Goal: Information Seeking & Learning: Learn about a topic

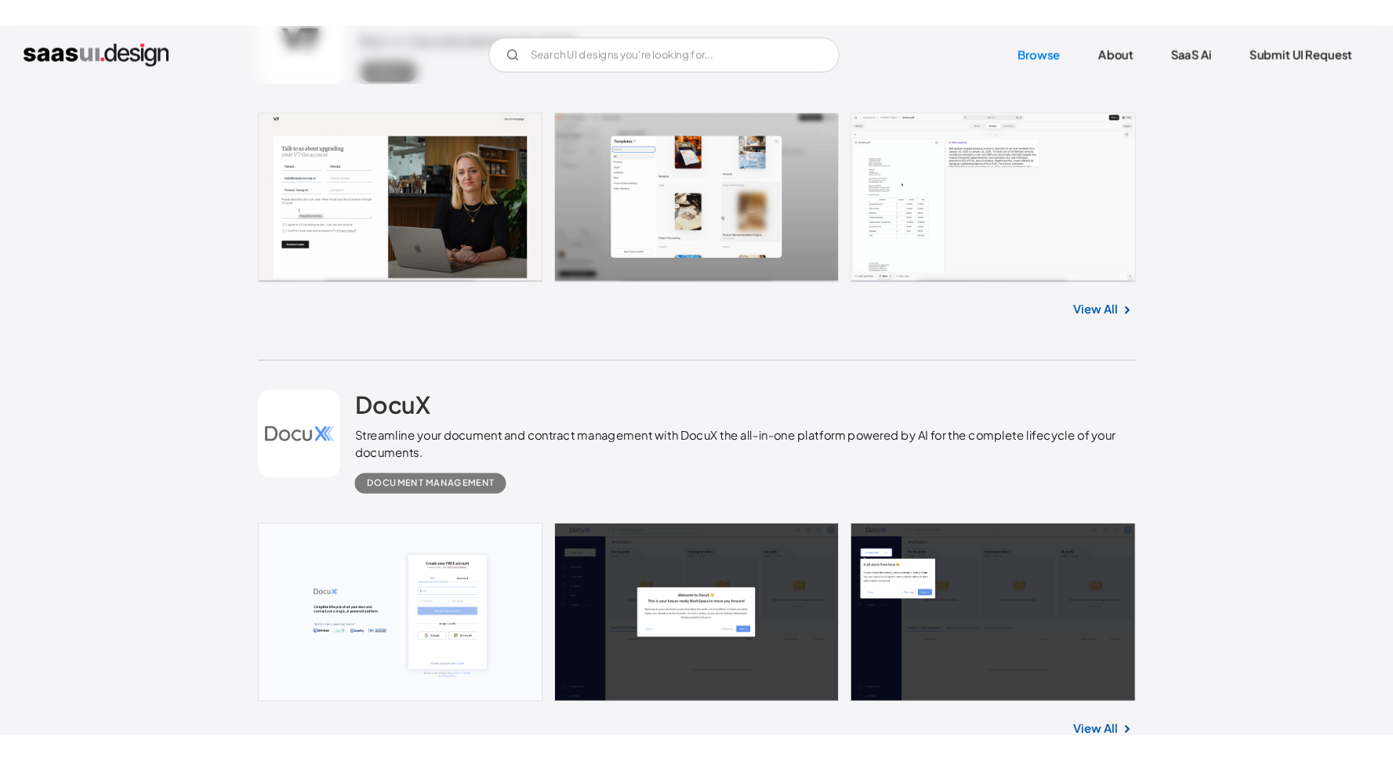
scroll to position [1568, 0]
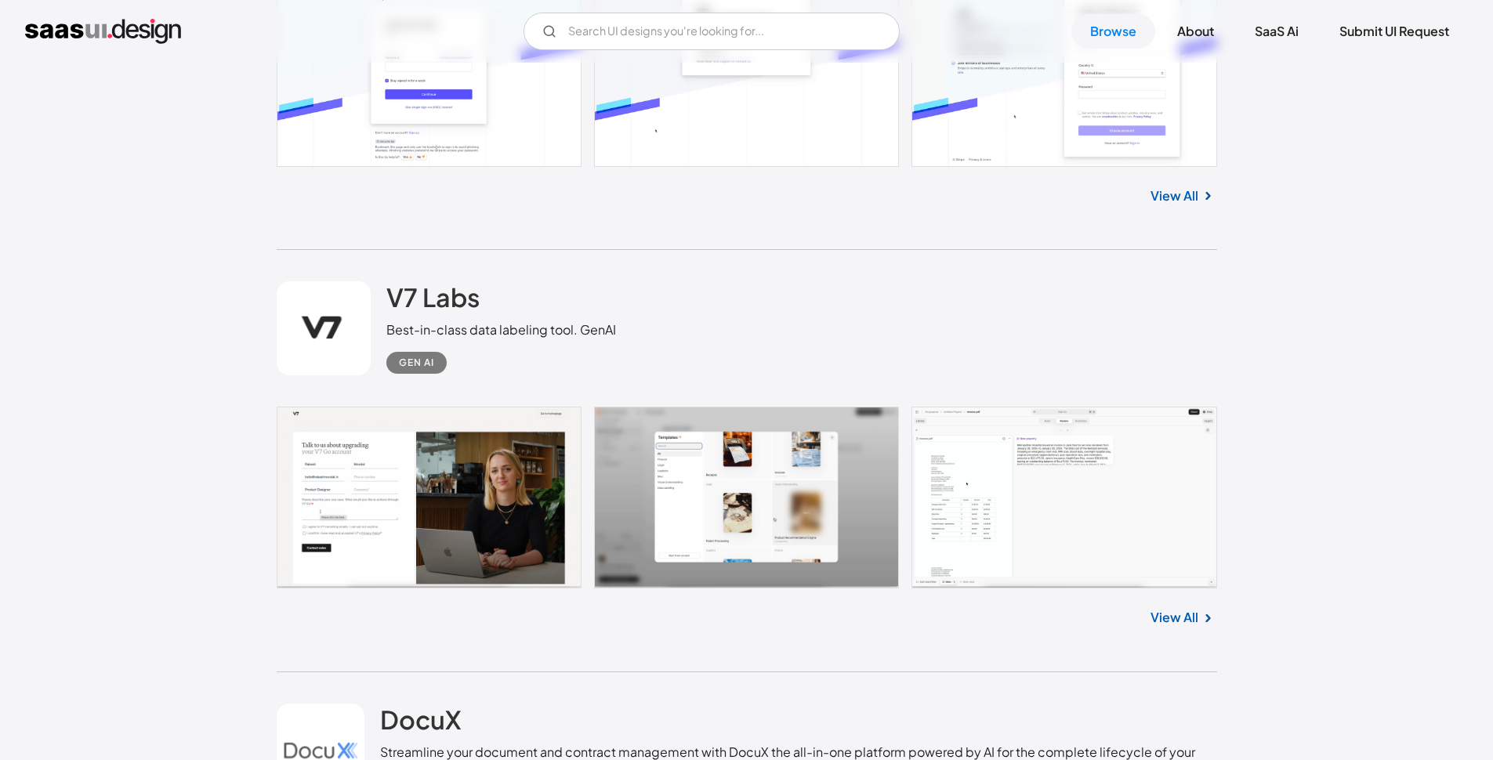
click at [1039, 488] on link at bounding box center [747, 498] width 941 height 182
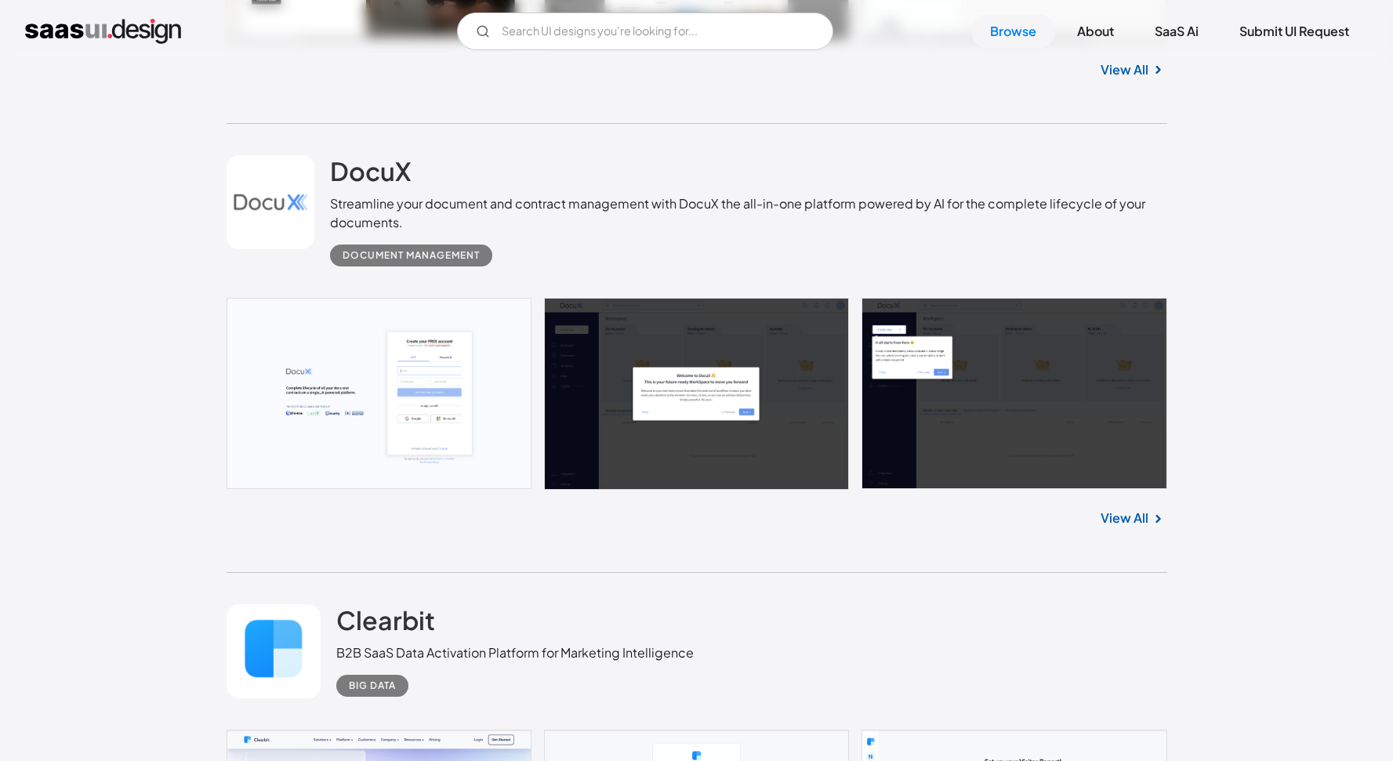
scroll to position [2197, 0]
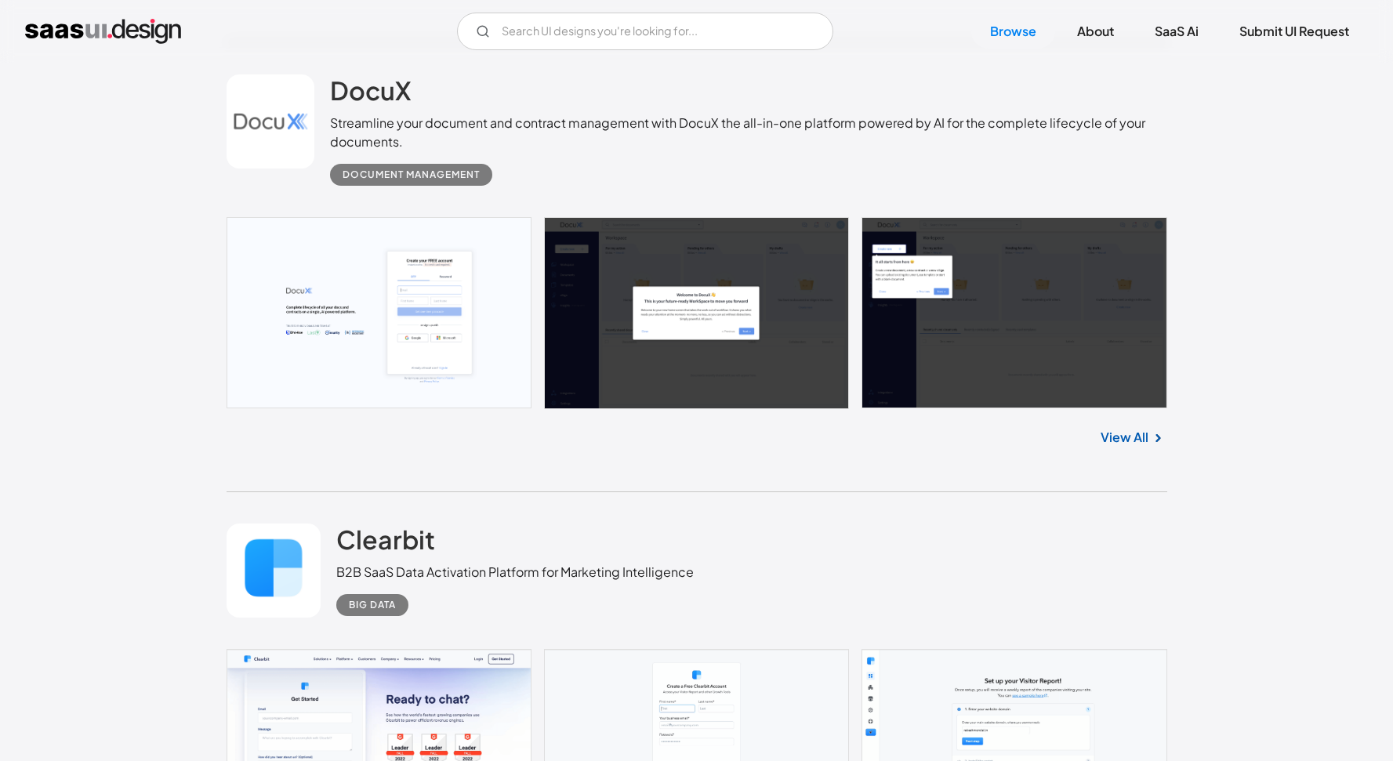
click at [1127, 443] on link "View All" at bounding box center [1125, 437] width 48 height 19
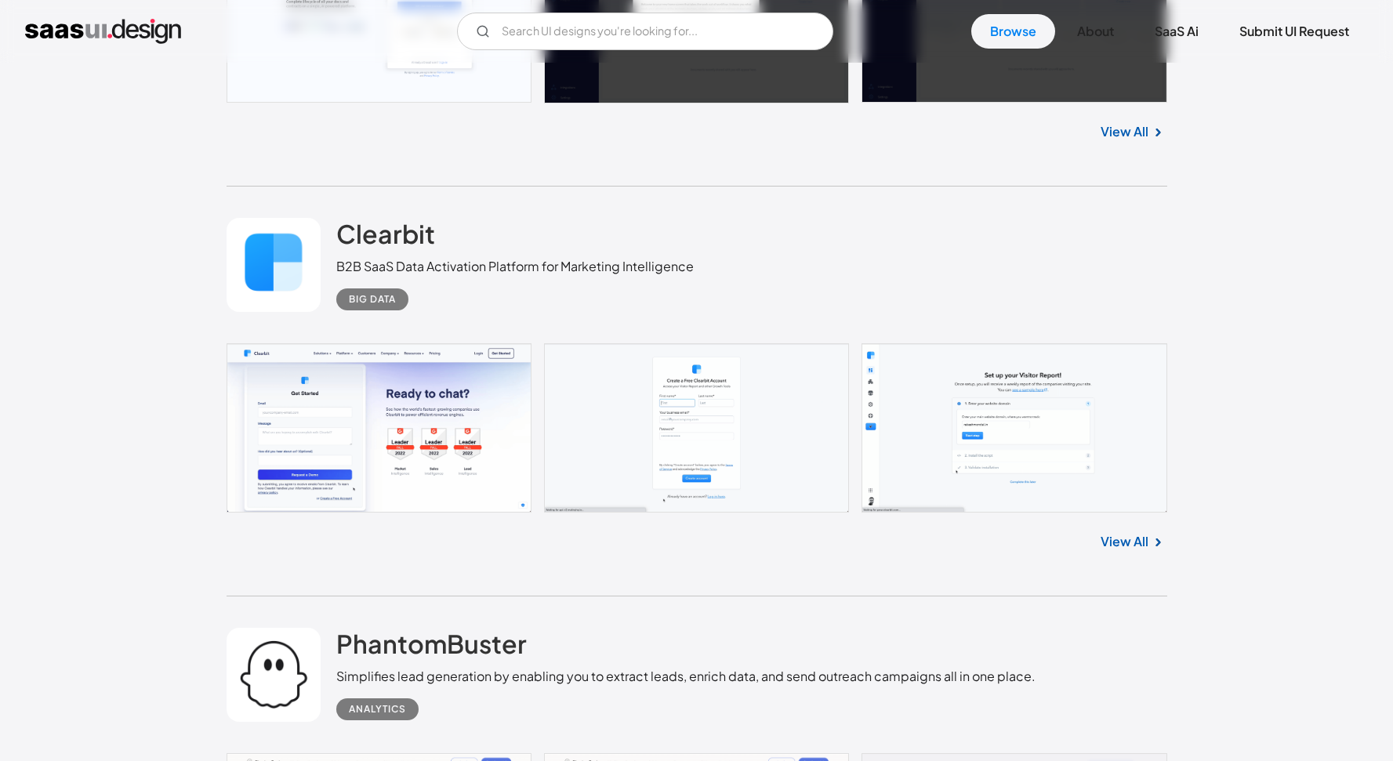
click at [1152, 545] on img at bounding box center [1157, 542] width 19 height 19
click at [1123, 546] on link "View All" at bounding box center [1125, 541] width 48 height 19
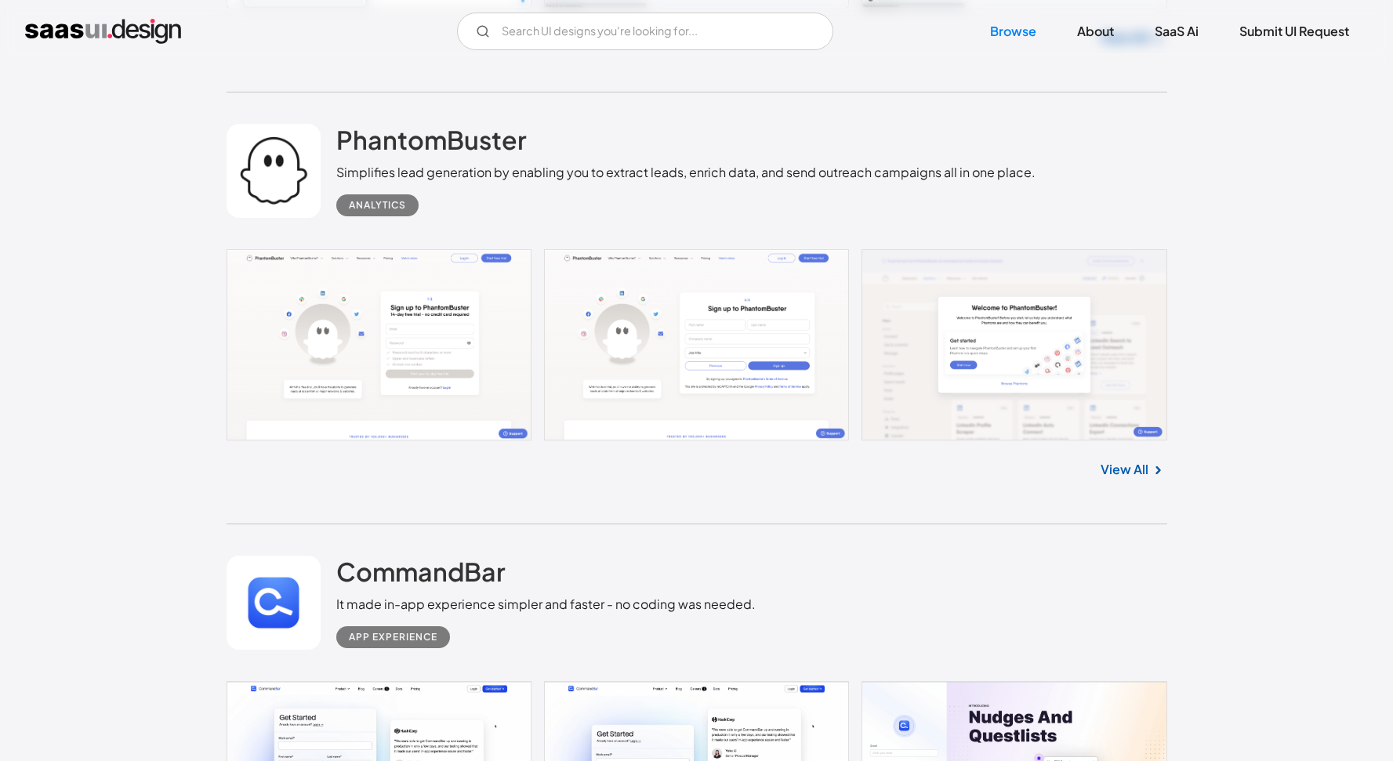
scroll to position [3189, 0]
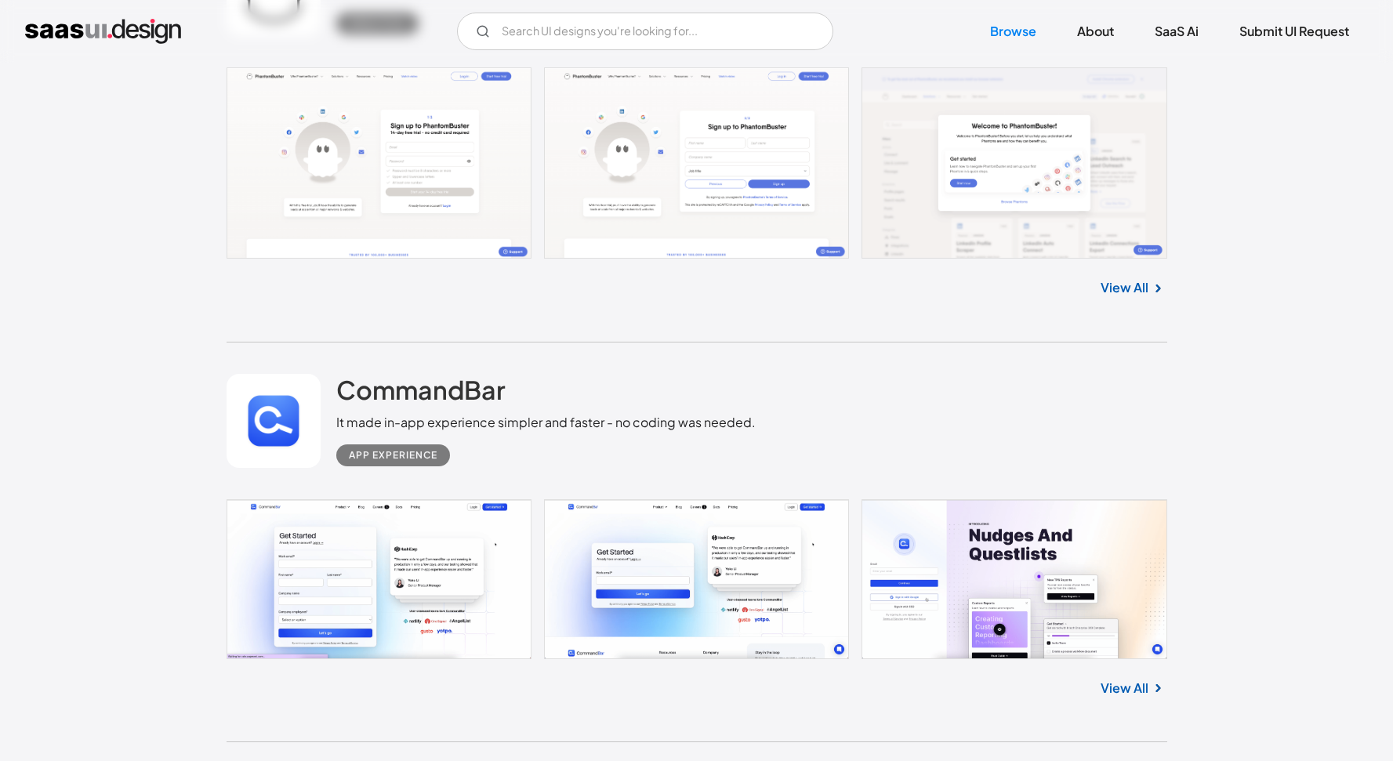
click at [1152, 691] on img at bounding box center [1157, 688] width 19 height 19
click at [1119, 691] on link "View All" at bounding box center [1125, 688] width 48 height 19
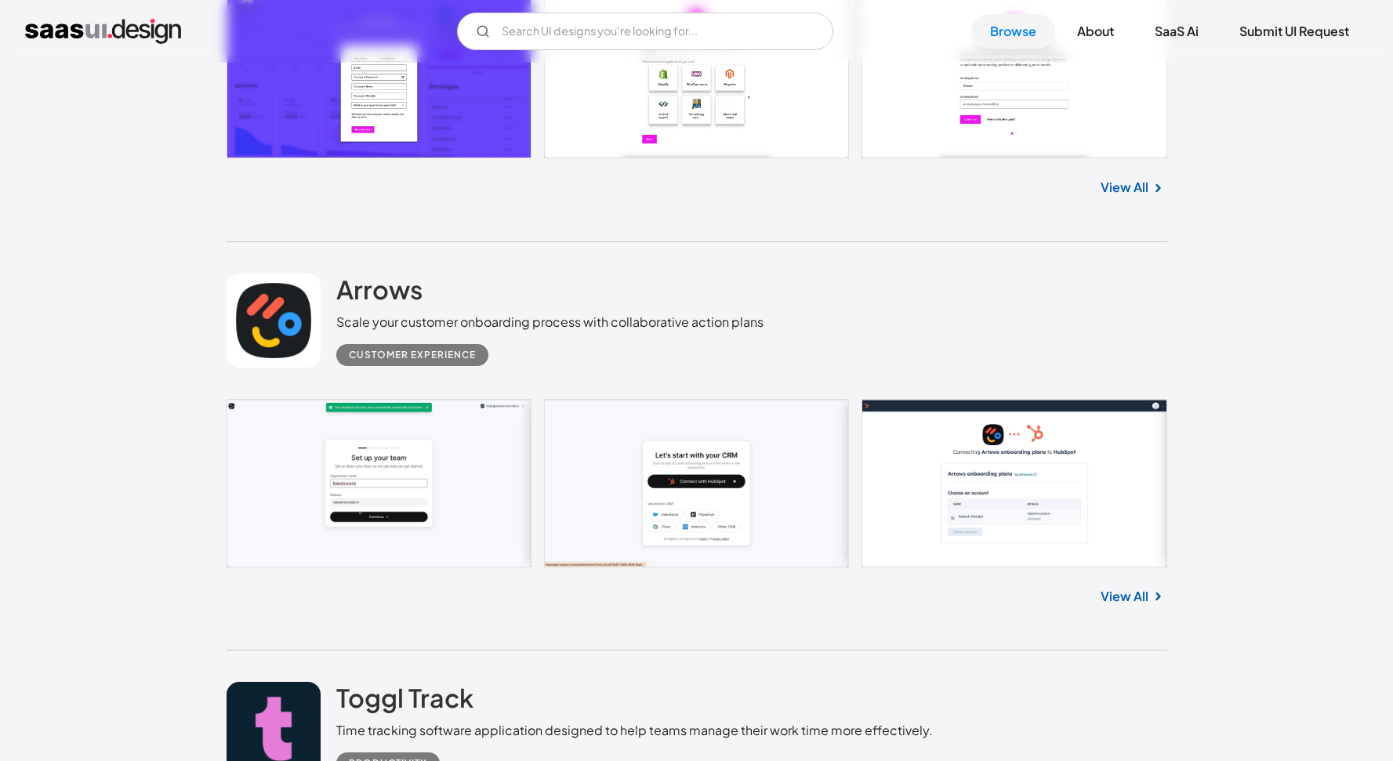
scroll to position [7128, 0]
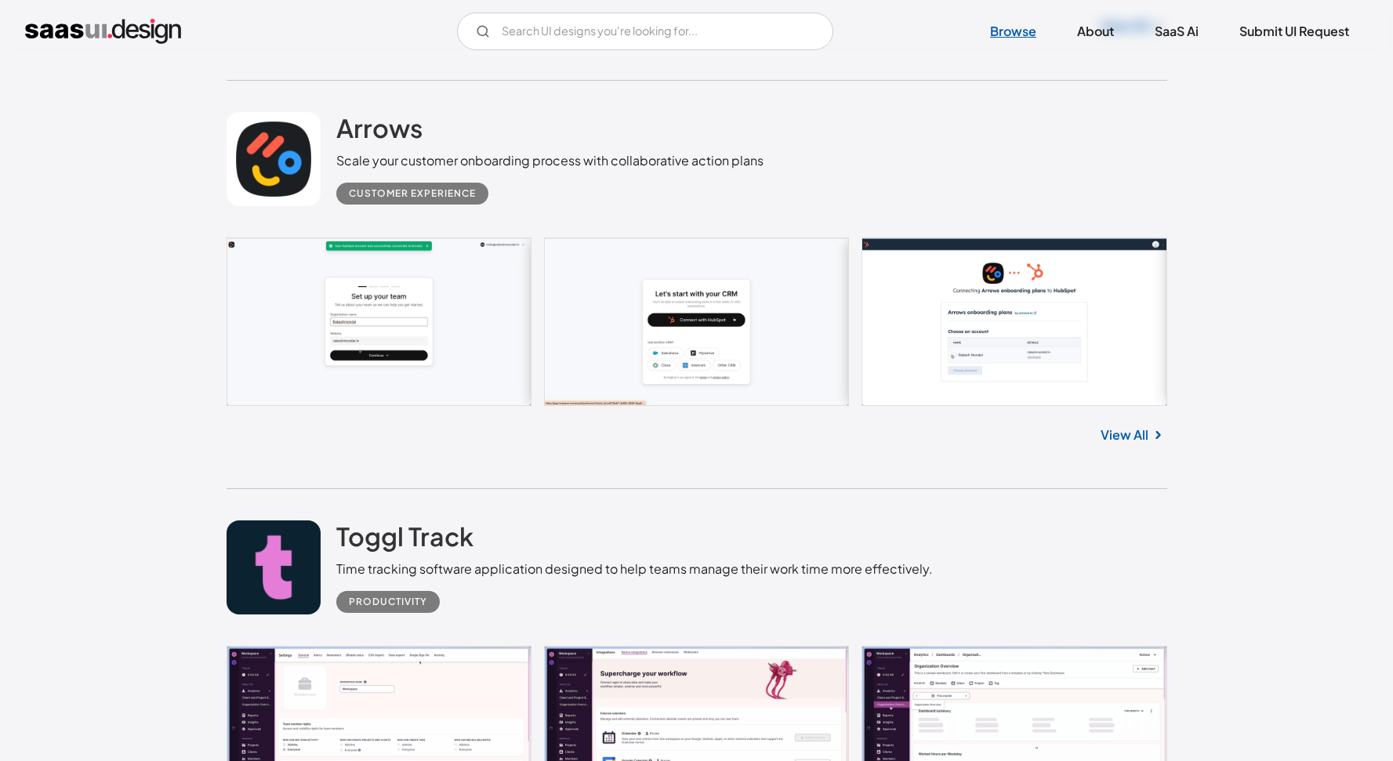
click at [980, 33] on link "Browse" at bounding box center [1013, 31] width 84 height 34
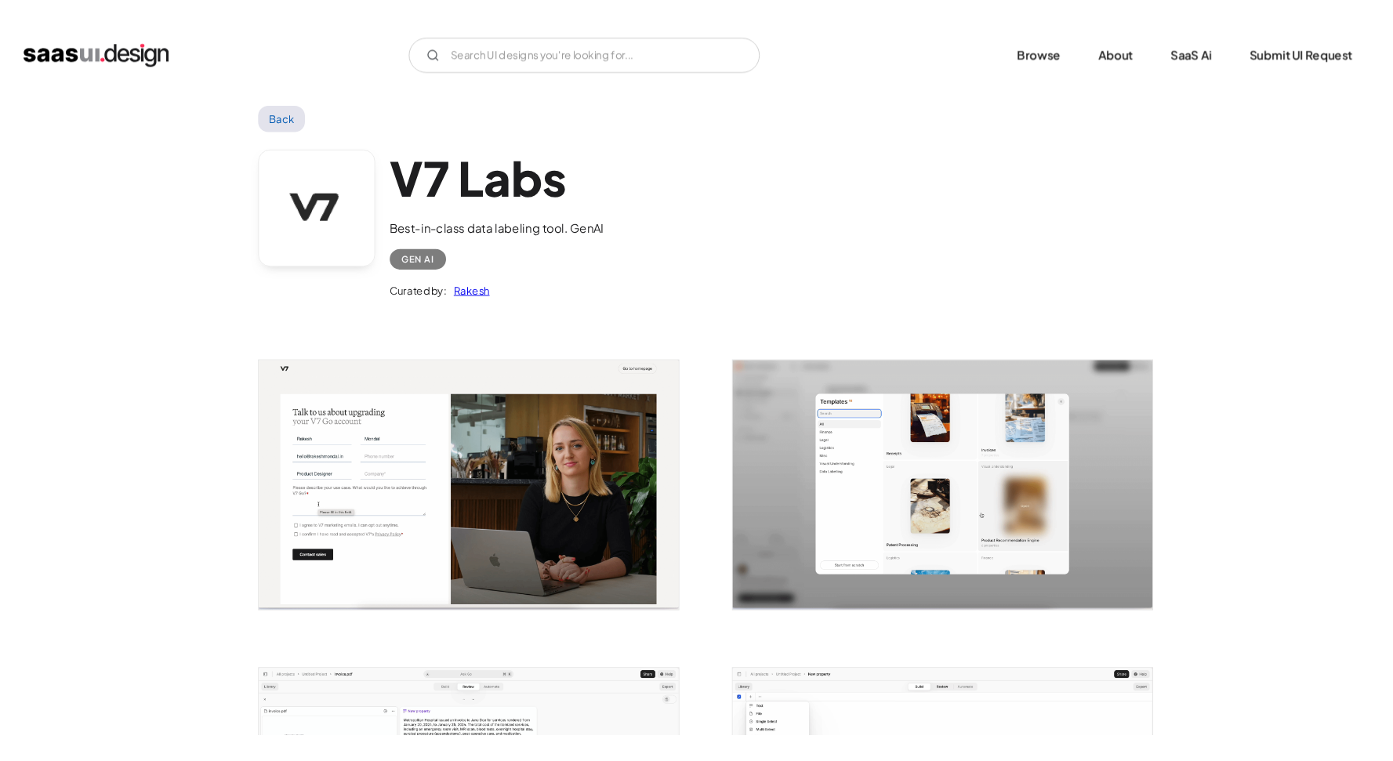
scroll to position [342, 0]
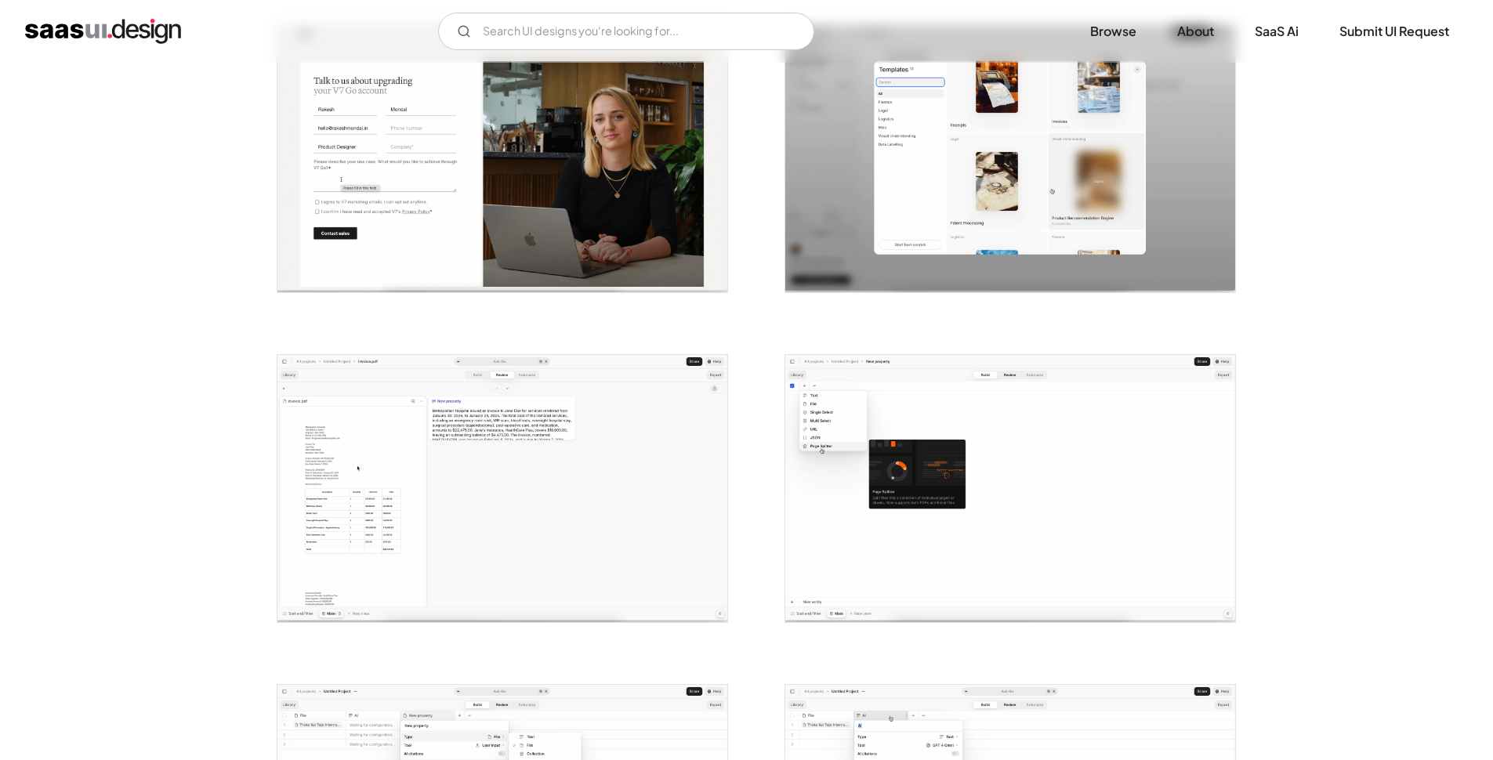
click at [394, 474] on img "open lightbox" at bounding box center [503, 488] width 450 height 267
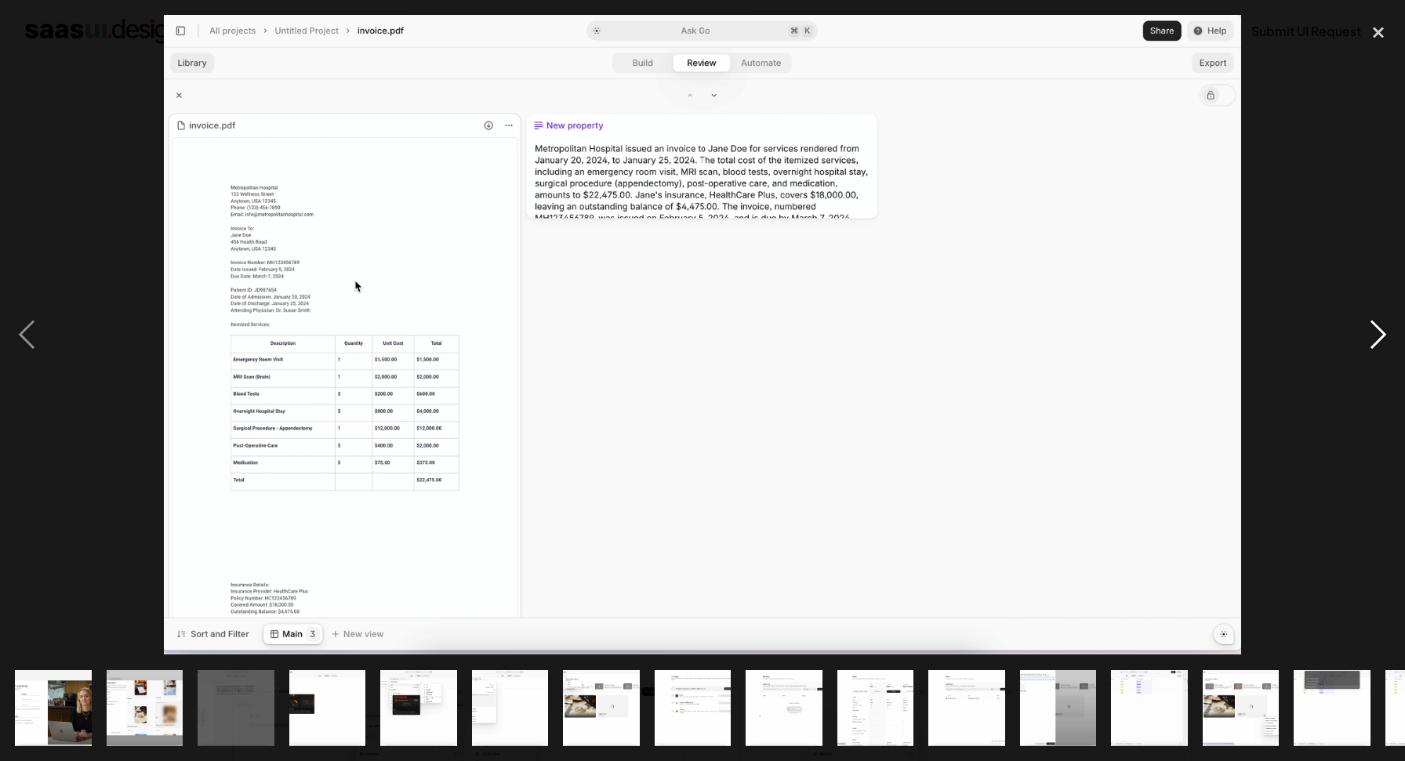
click at [1383, 336] on div "next image" at bounding box center [1378, 335] width 53 height 640
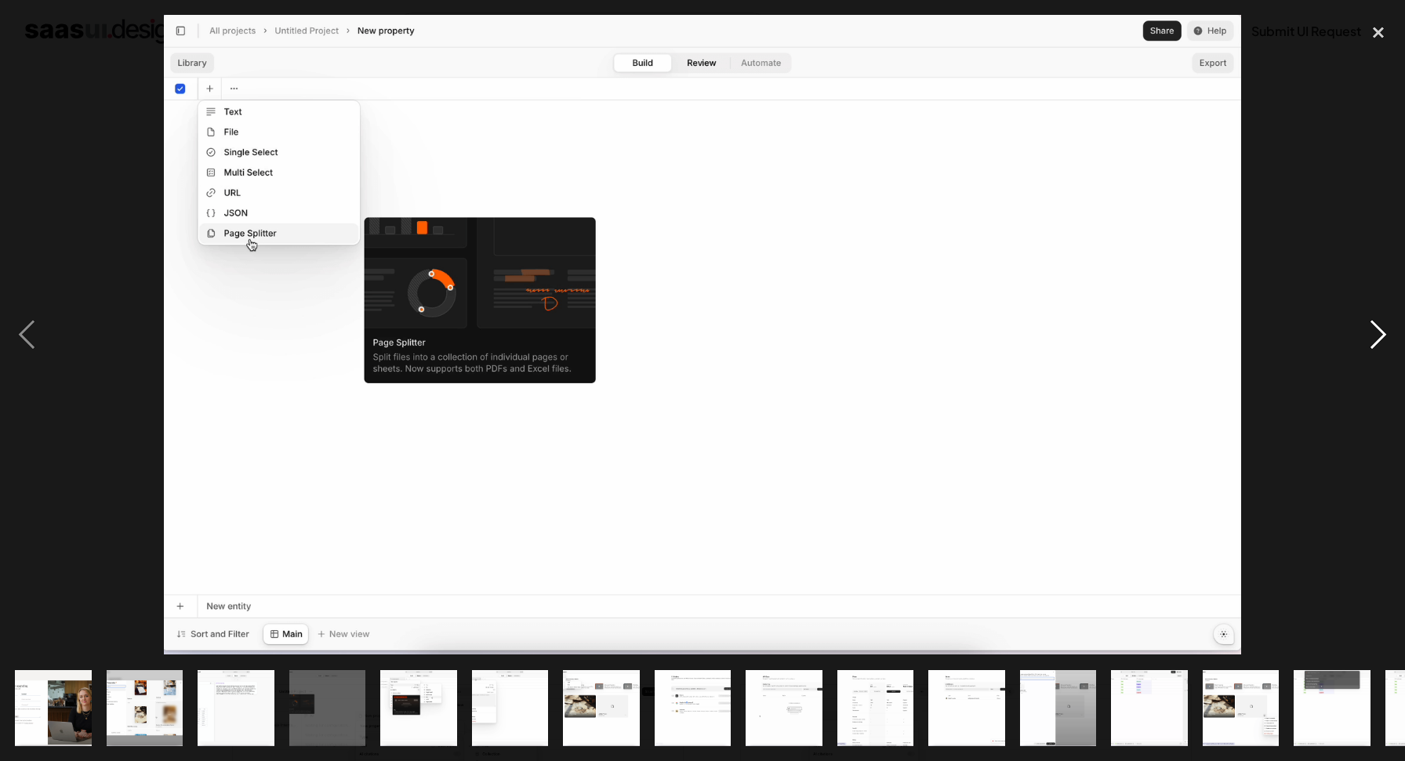
click at [1383, 336] on div "next image" at bounding box center [1378, 335] width 53 height 640
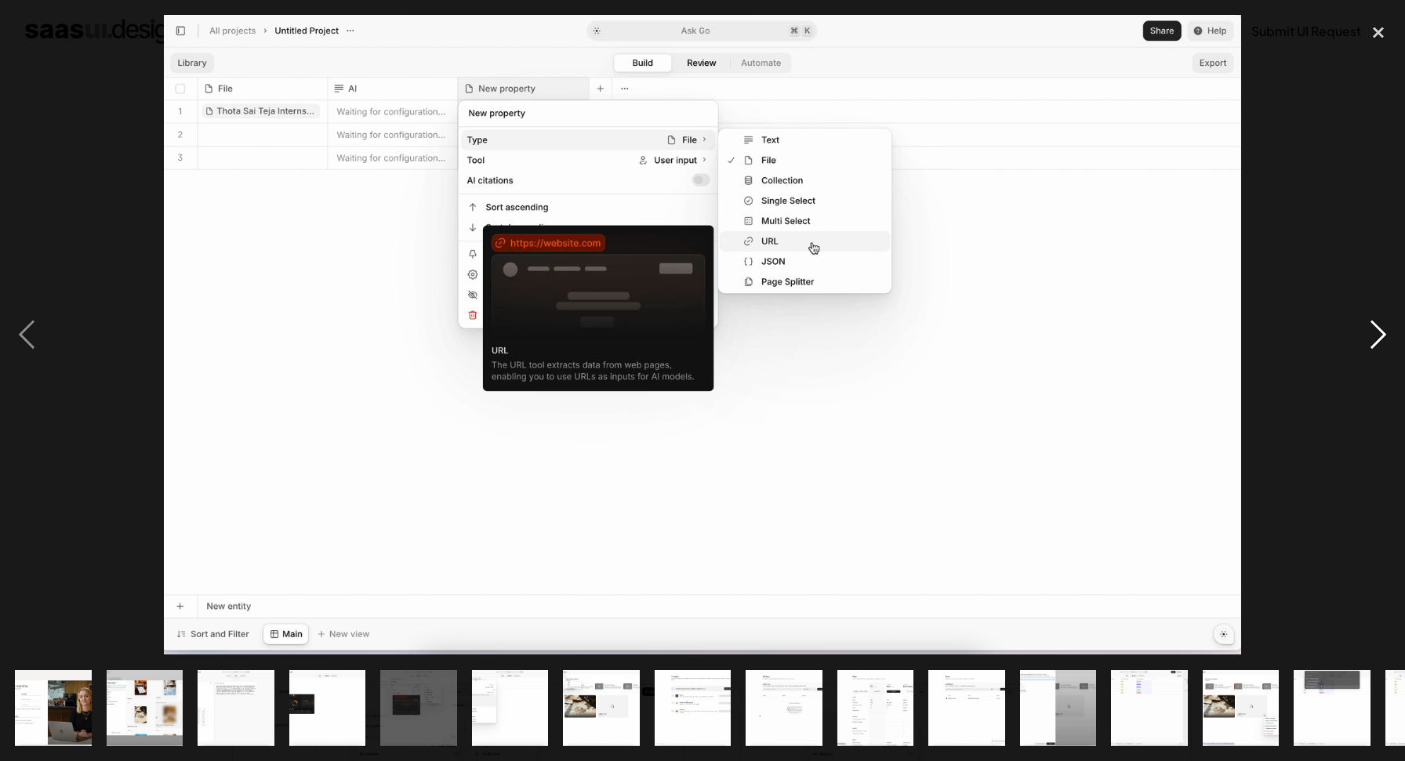
click at [1383, 336] on div "next image" at bounding box center [1378, 335] width 53 height 640
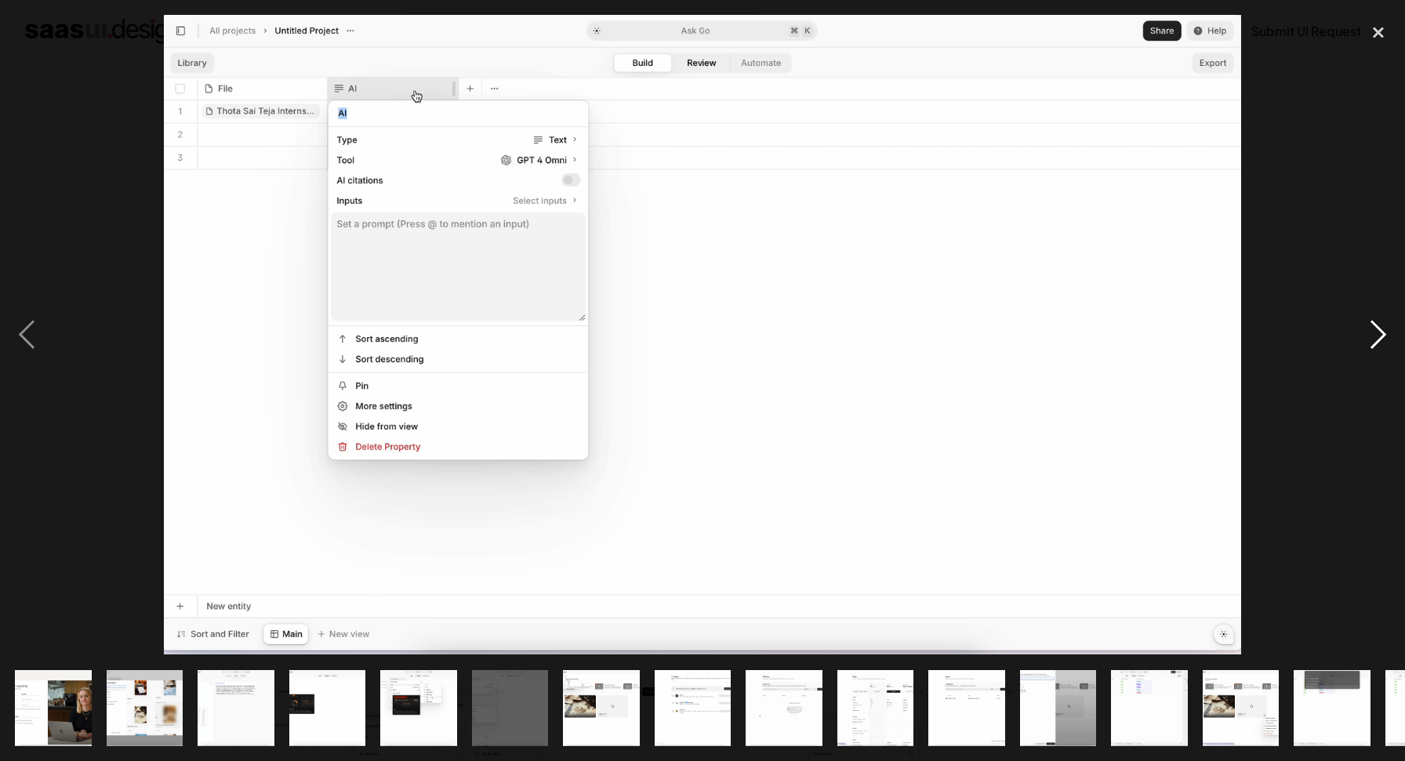
click at [1383, 336] on div "next image" at bounding box center [1378, 335] width 53 height 640
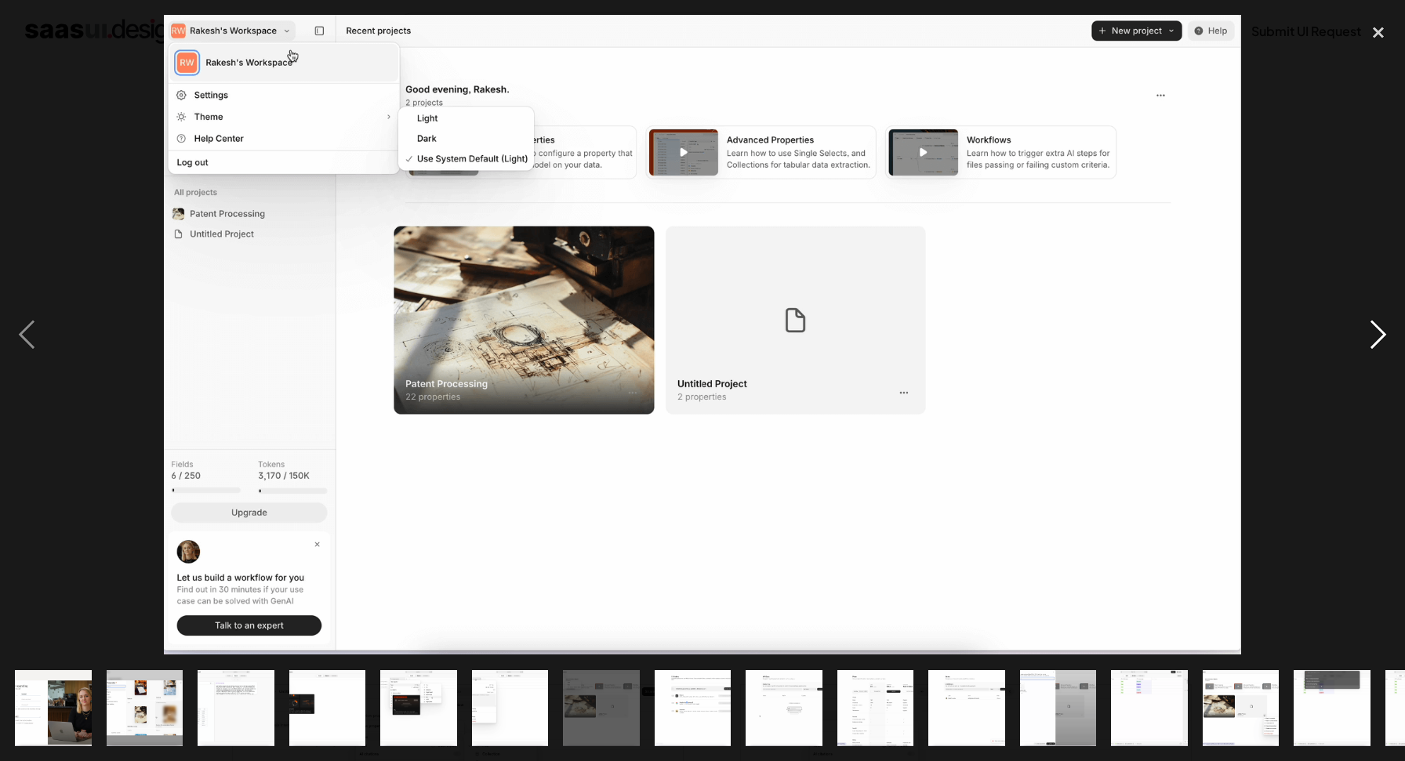
click at [1383, 336] on div "next image" at bounding box center [1378, 335] width 53 height 640
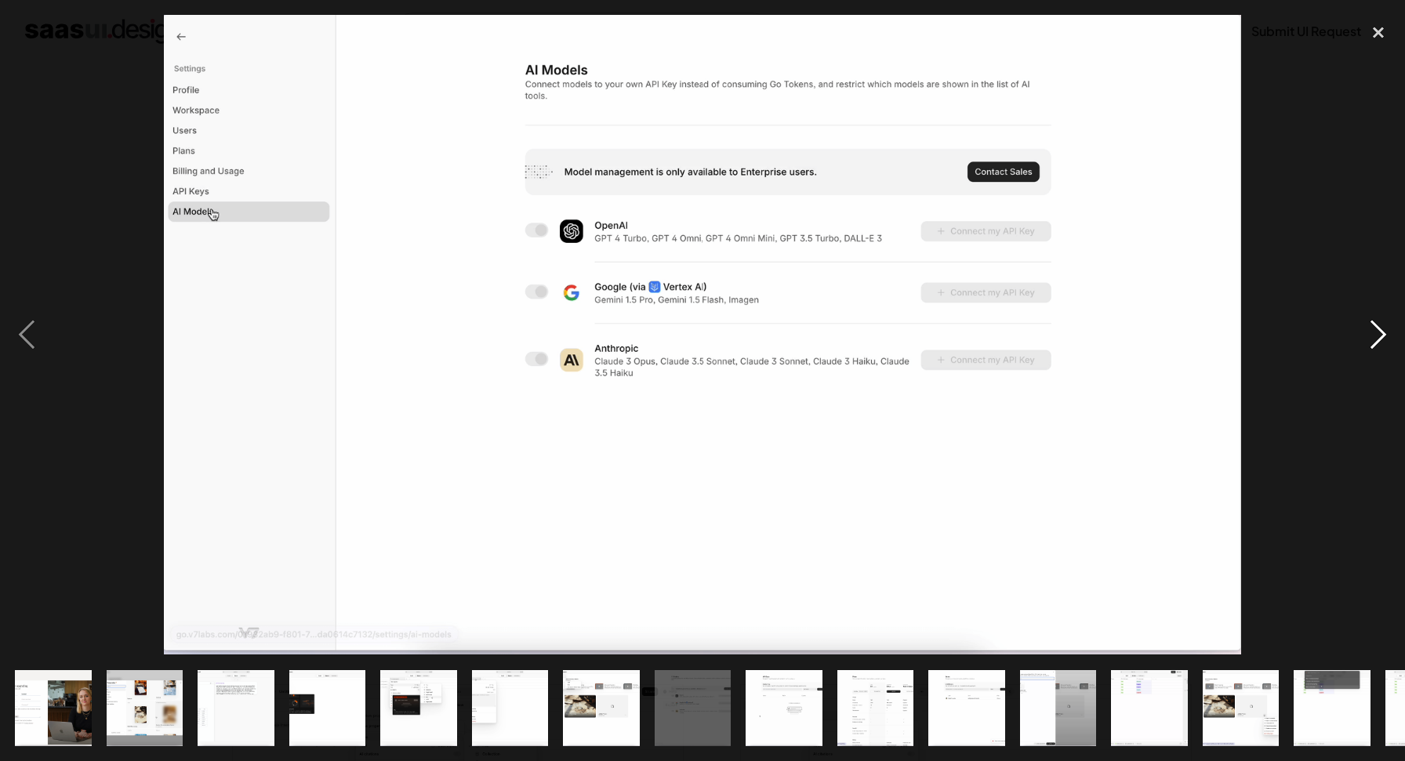
click at [1383, 336] on div "next image" at bounding box center [1378, 335] width 53 height 640
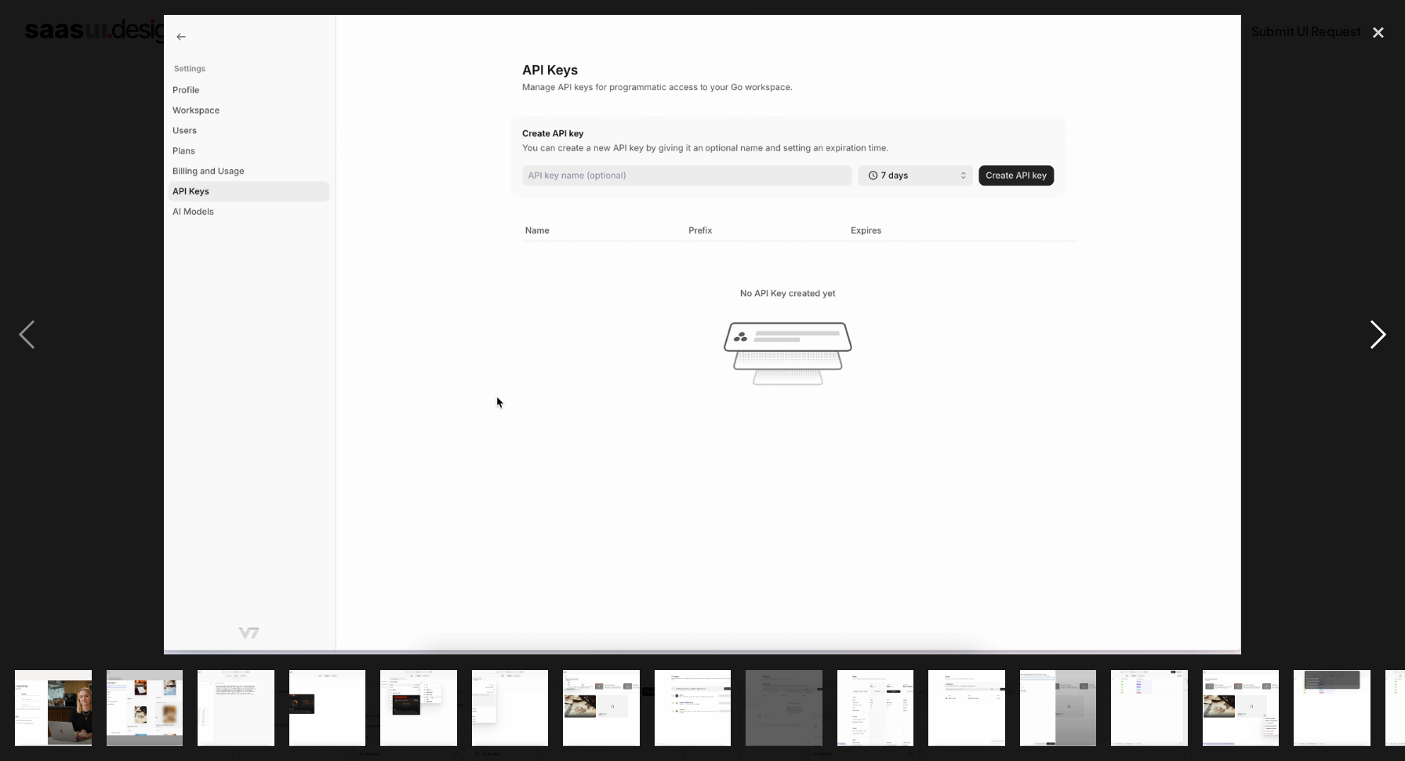
click at [1383, 336] on div "next image" at bounding box center [1378, 335] width 53 height 640
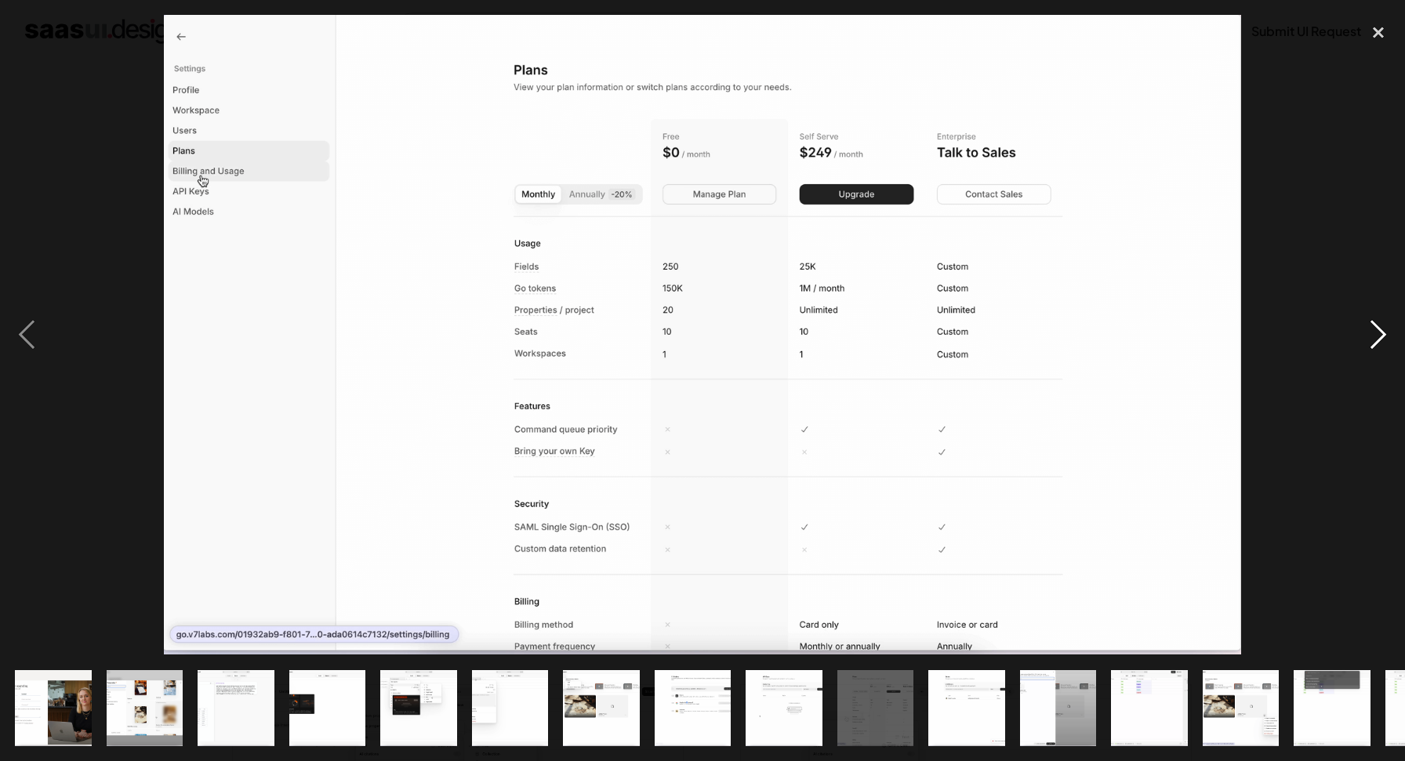
click at [1383, 336] on div "next image" at bounding box center [1378, 335] width 53 height 640
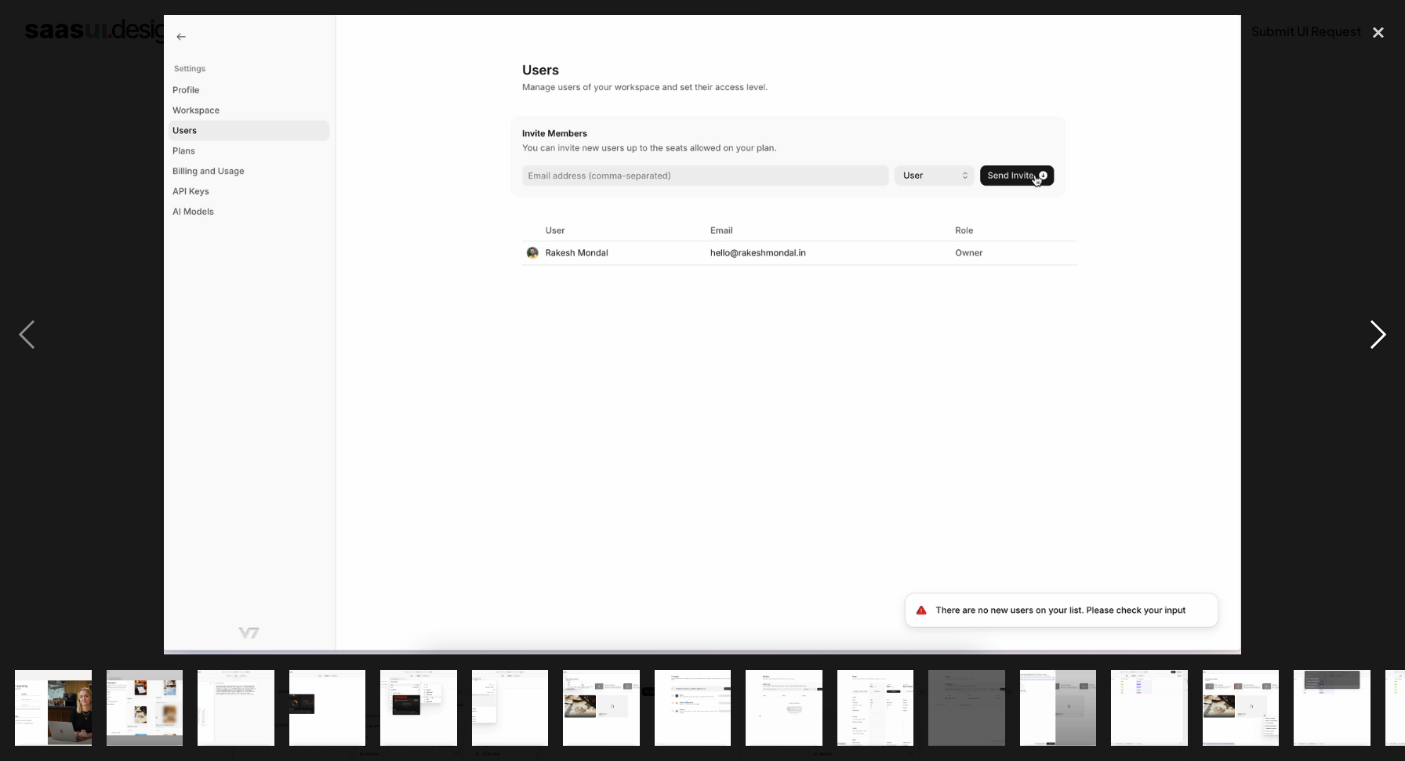
click at [1382, 336] on div "next image" at bounding box center [1378, 335] width 53 height 640
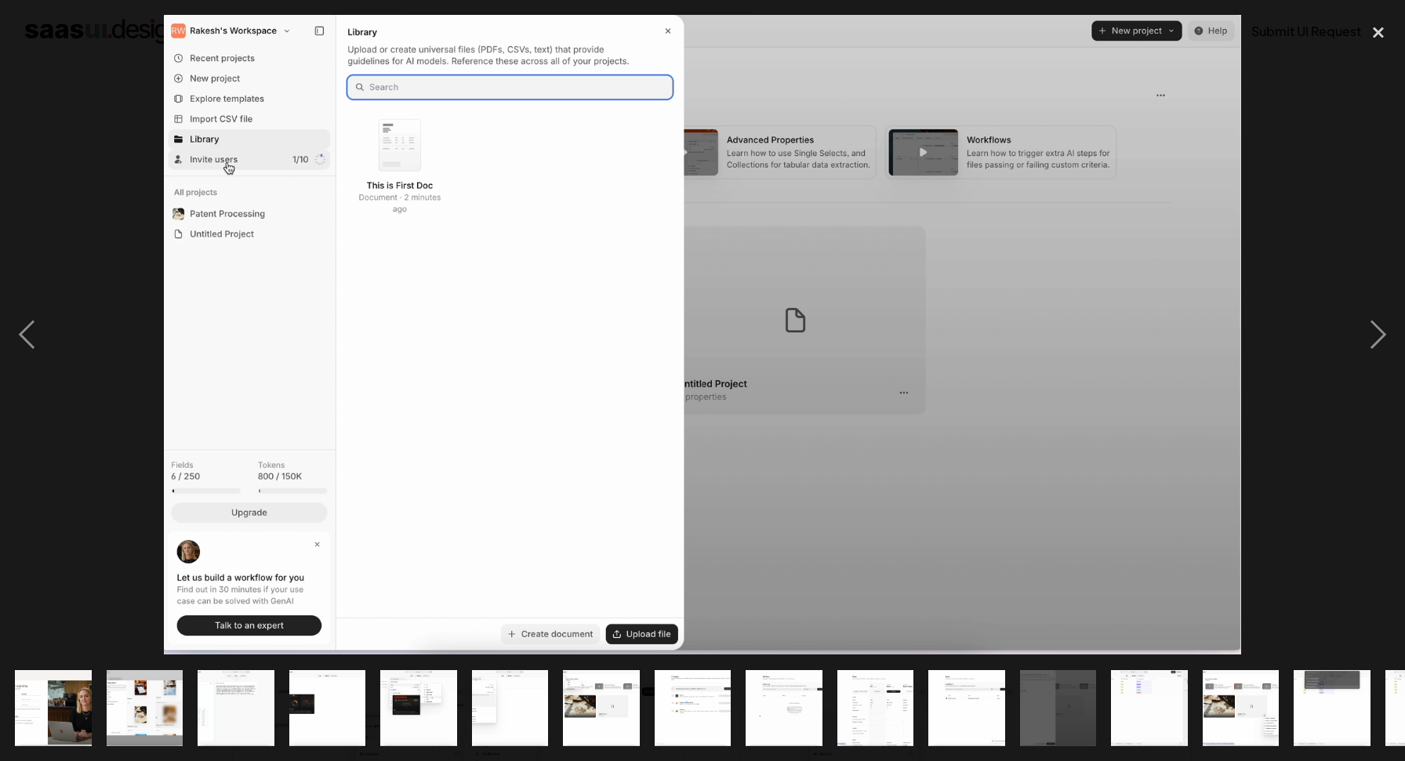
click at [56, 323] on div at bounding box center [702, 335] width 1405 height 640
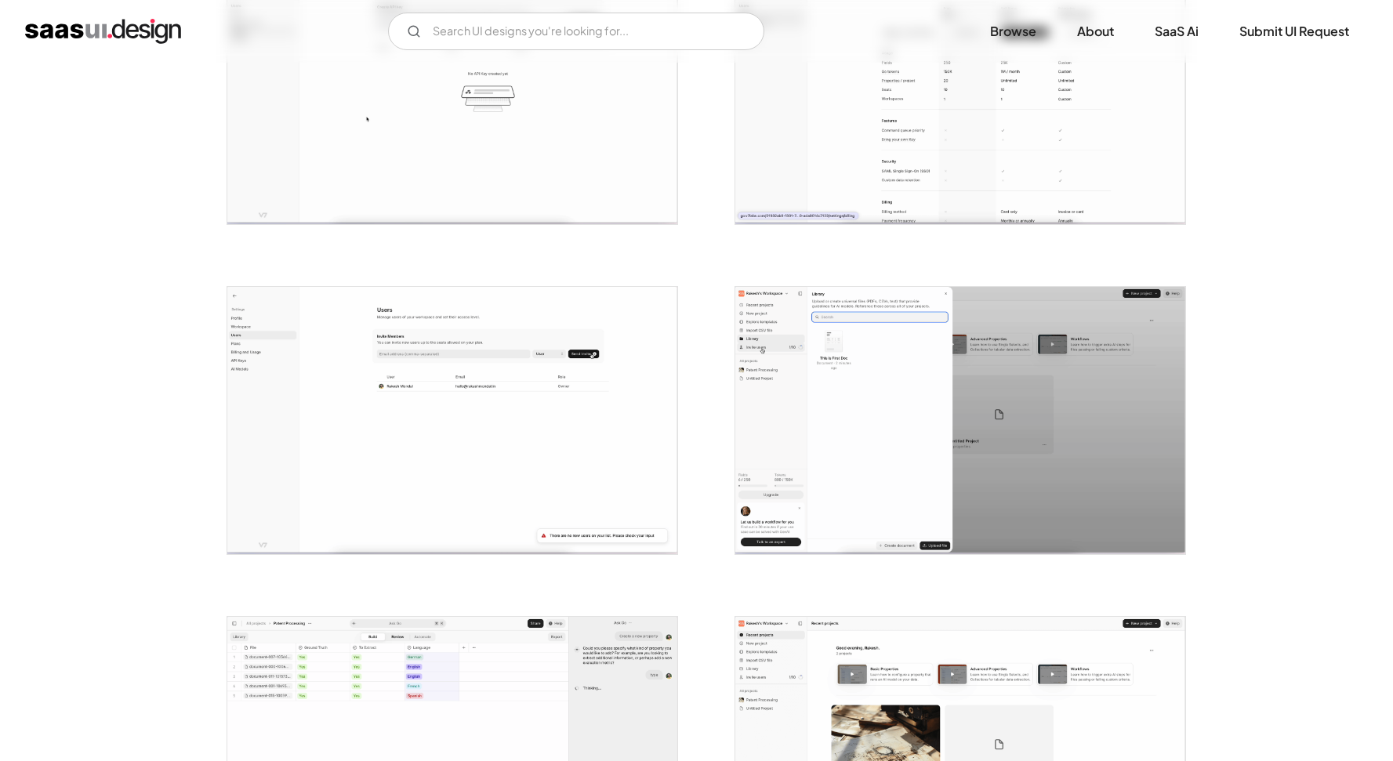
scroll to position [1739, 0]
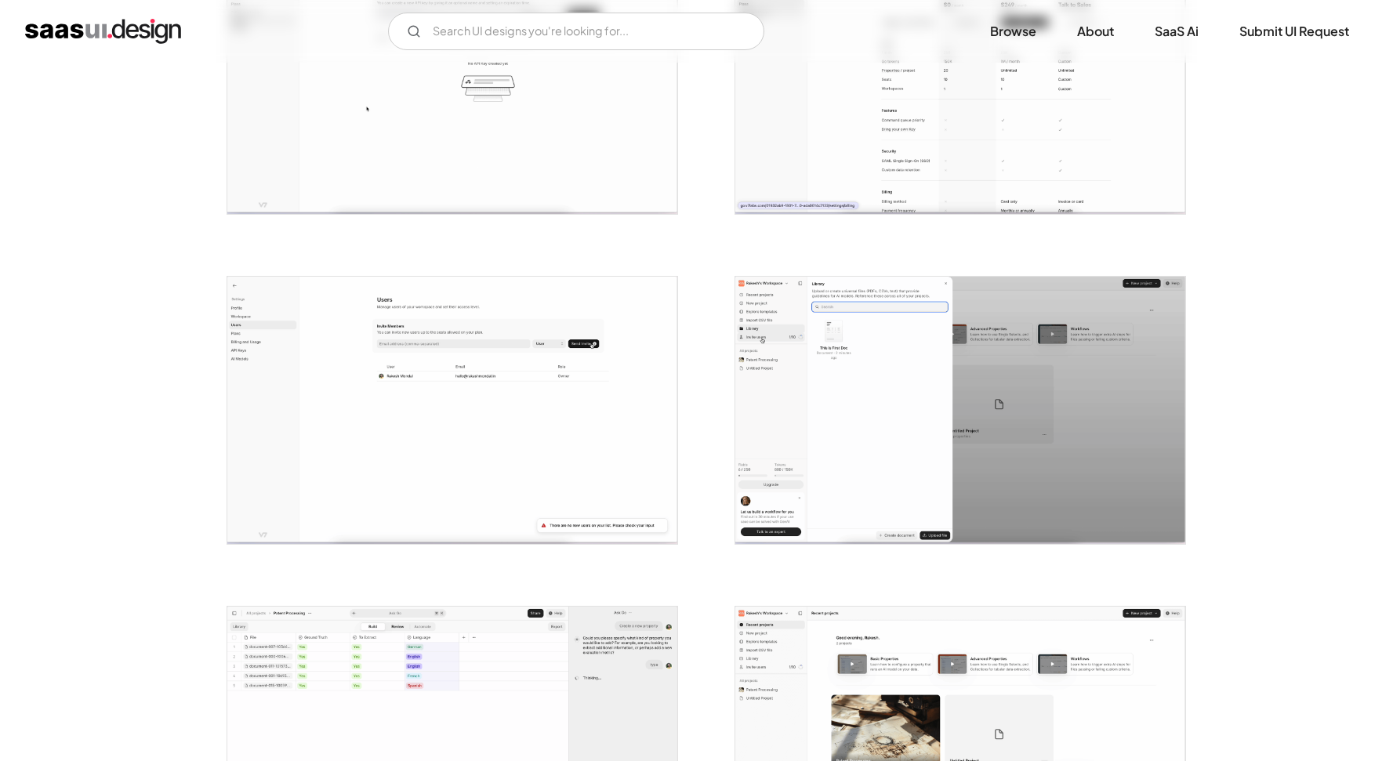
click at [840, 405] on img "open lightbox" at bounding box center [960, 410] width 450 height 267
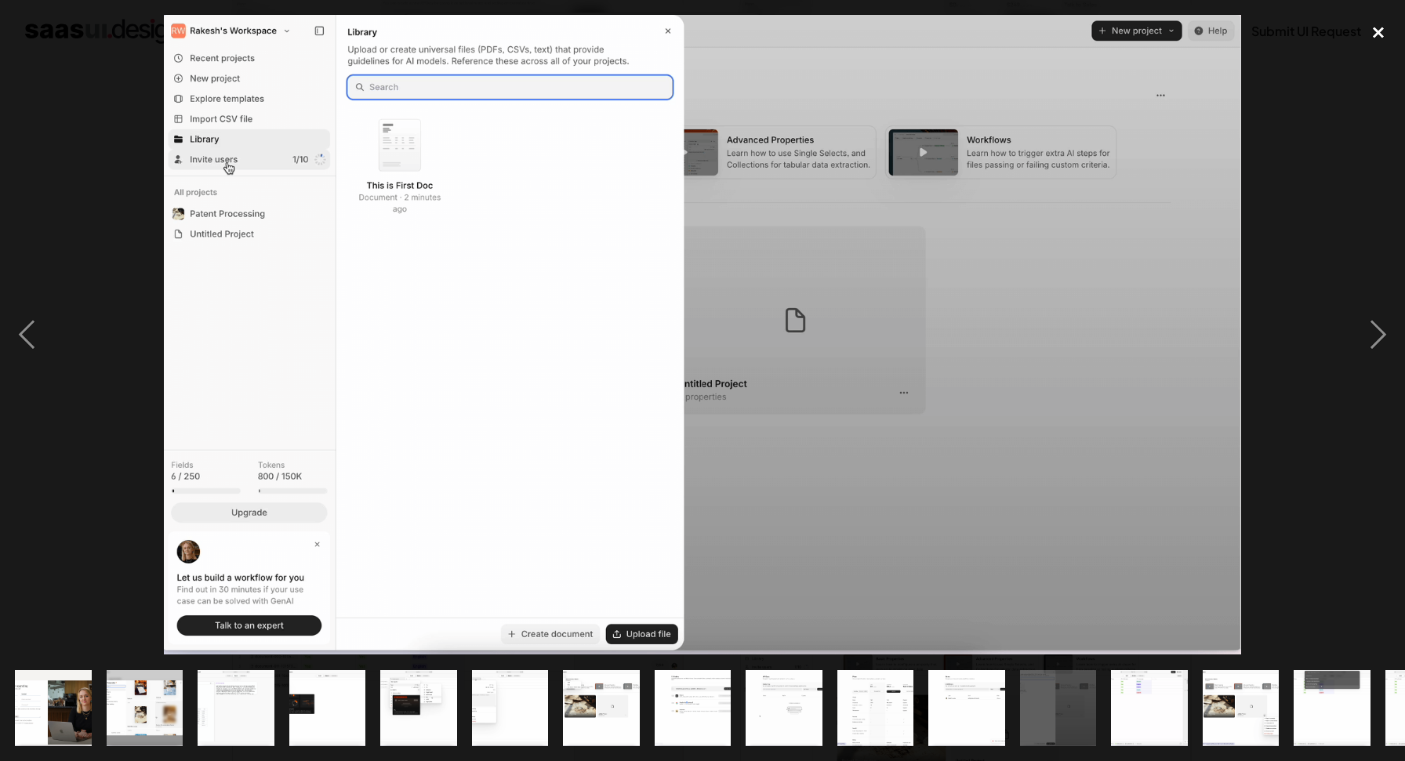
click at [1377, 29] on div "close lightbox" at bounding box center [1378, 32] width 53 height 34
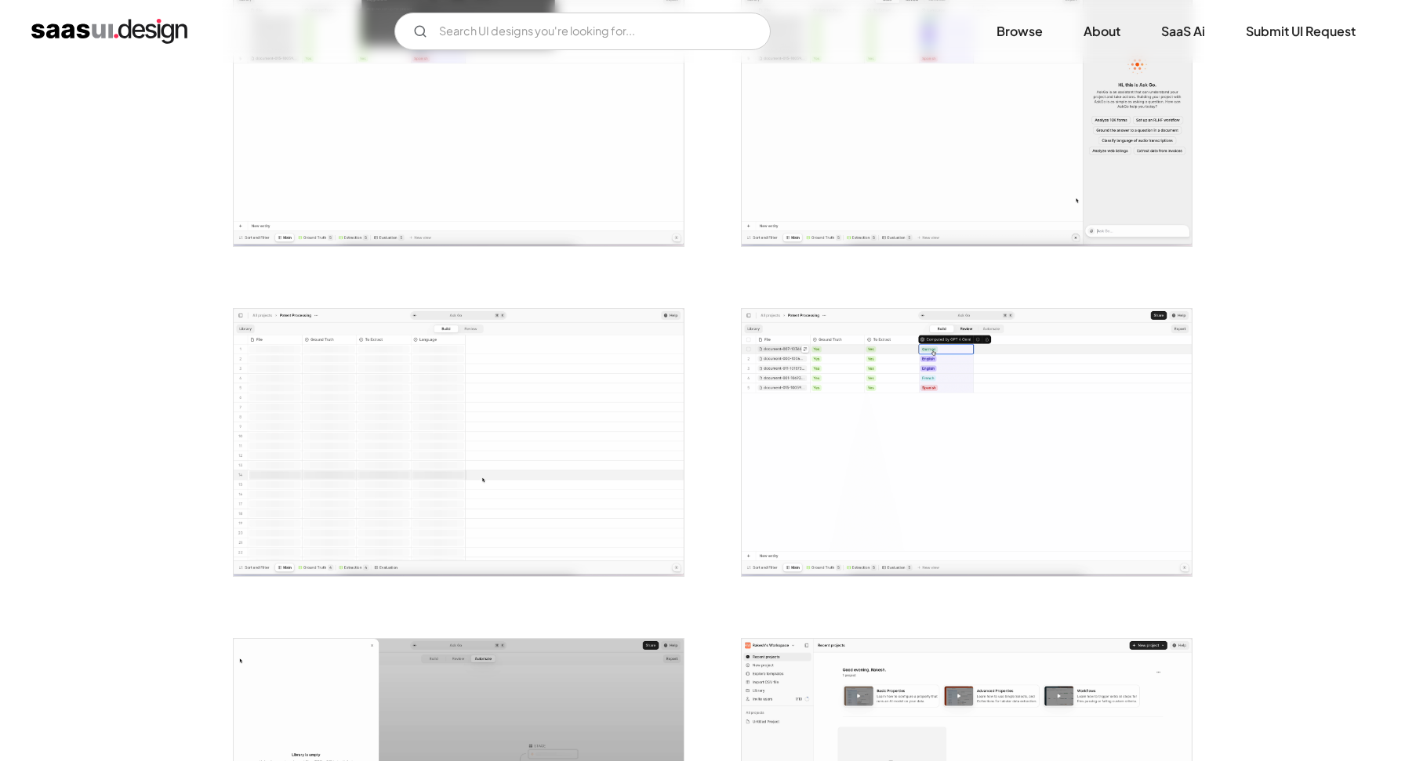
scroll to position [3243, 0]
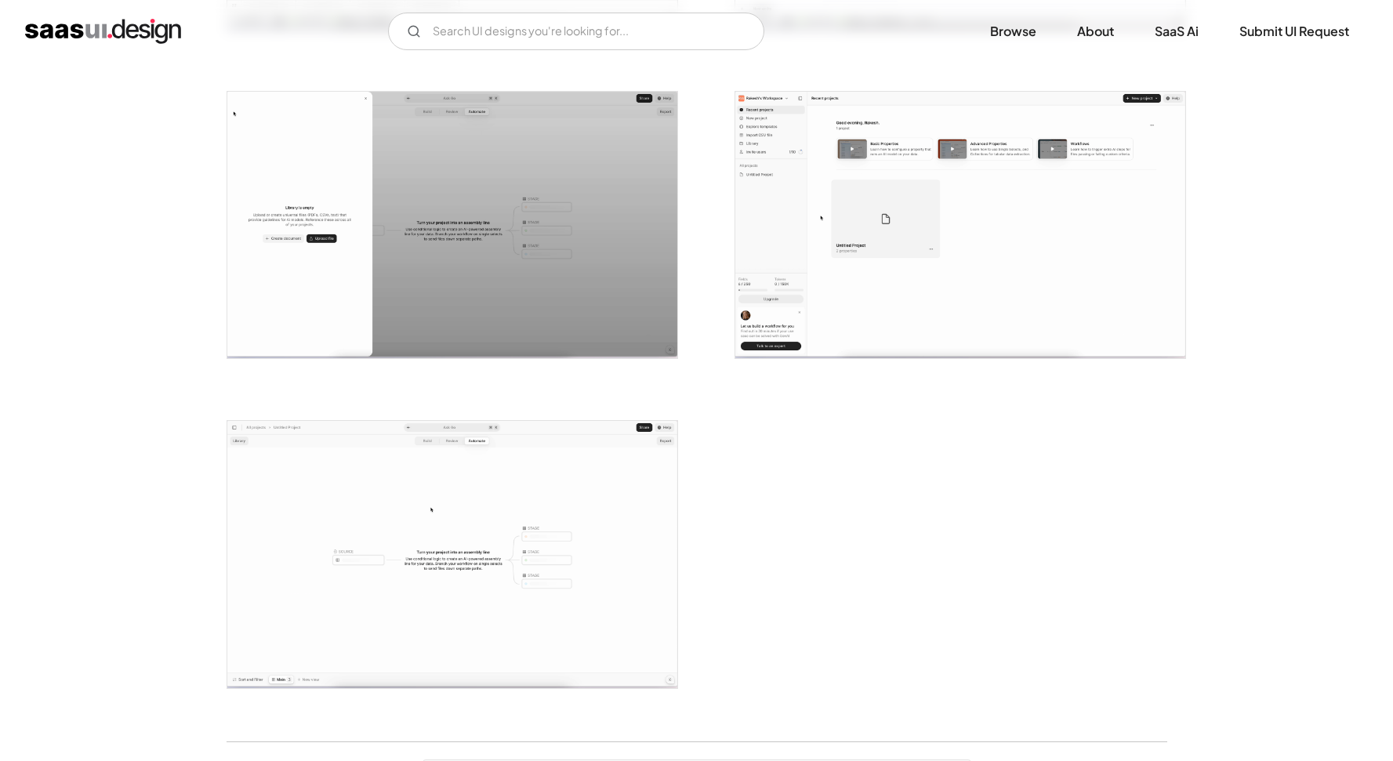
click at [318, 315] on img "open lightbox" at bounding box center [452, 225] width 450 height 267
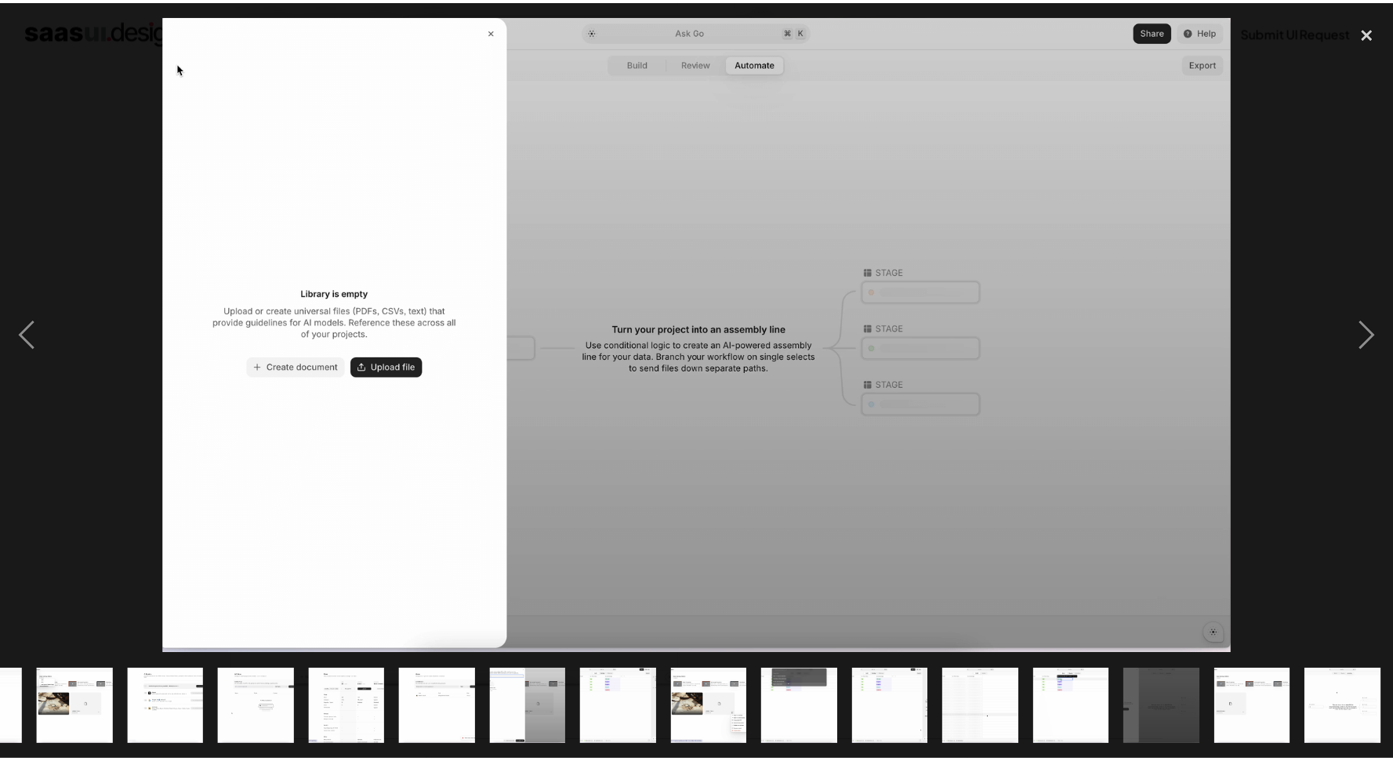
scroll to position [0, 528]
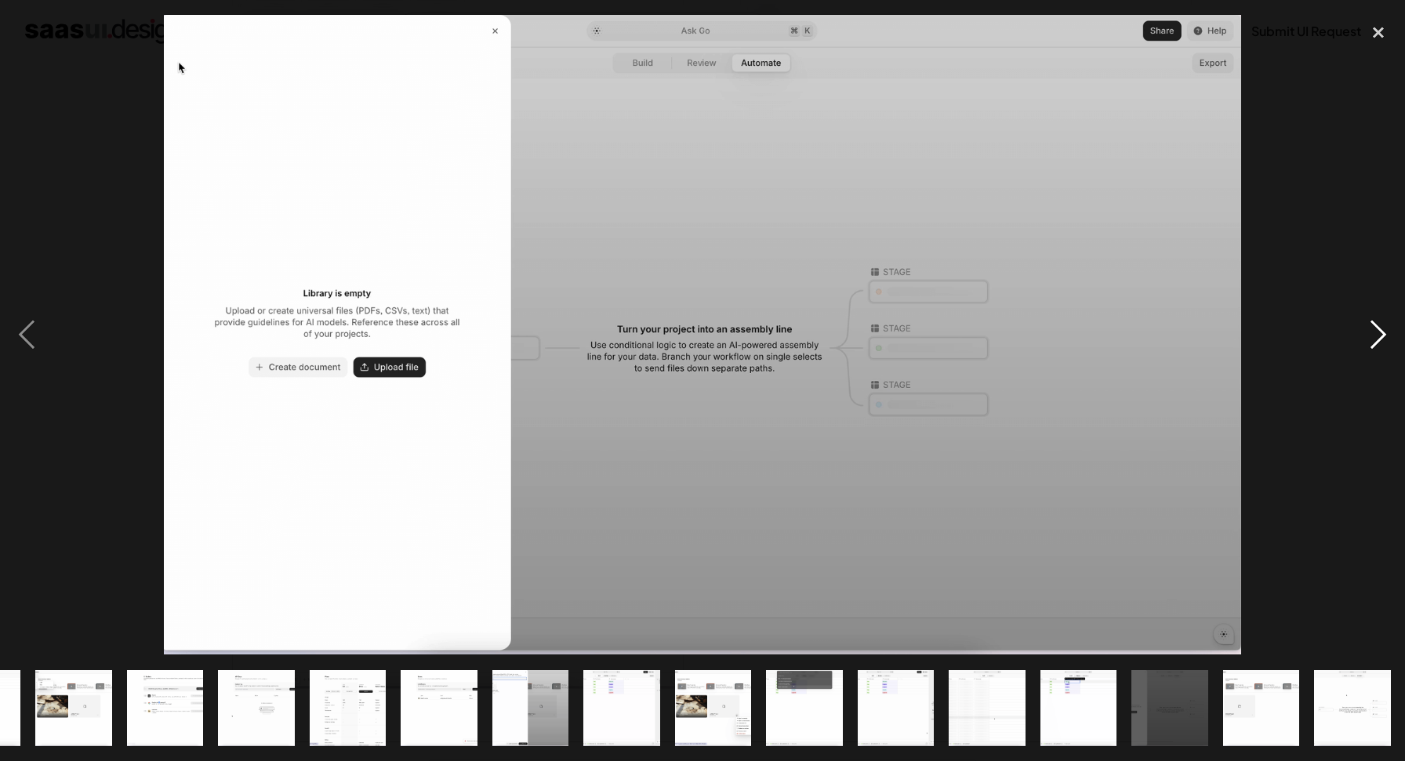
click at [1384, 343] on div "next image" at bounding box center [1378, 335] width 53 height 640
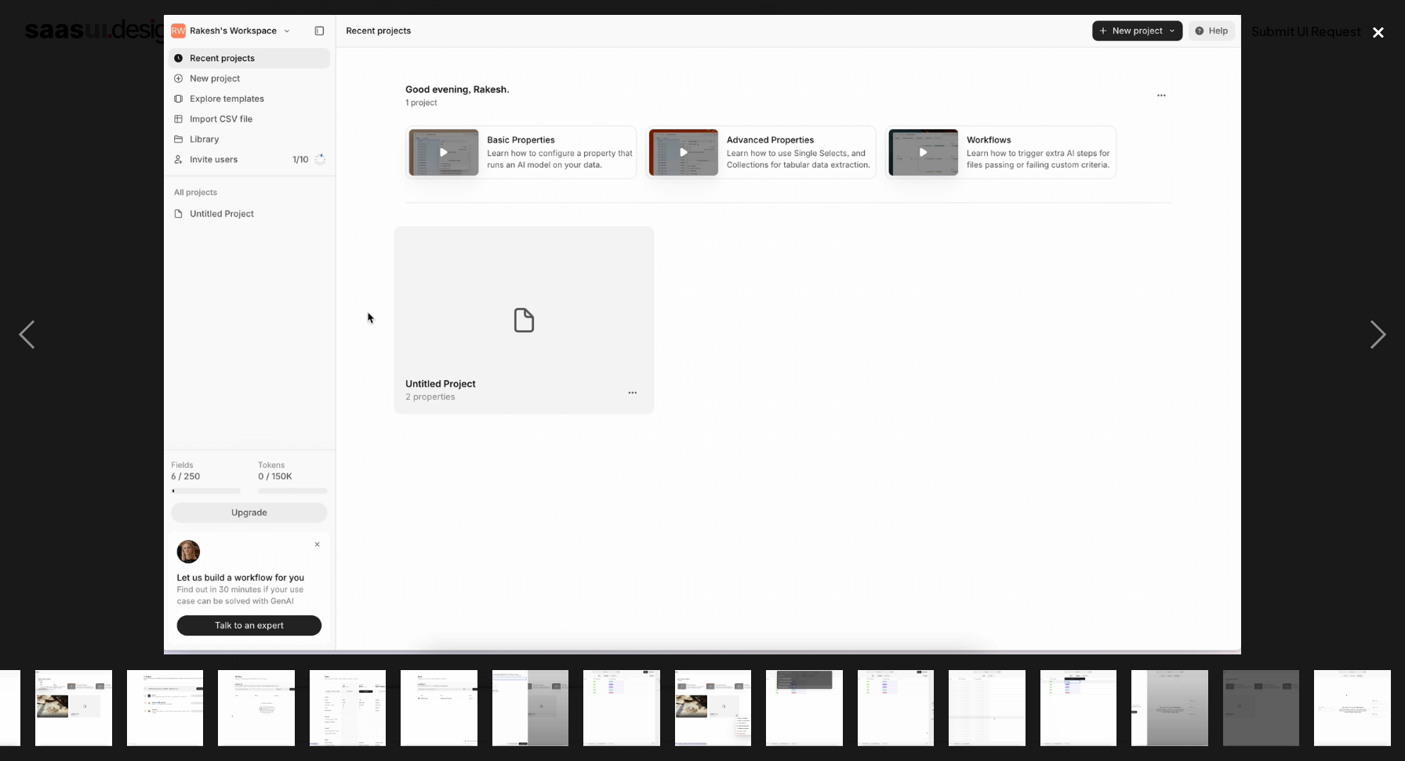
click at [1393, 31] on div "close lightbox" at bounding box center [1378, 32] width 53 height 34
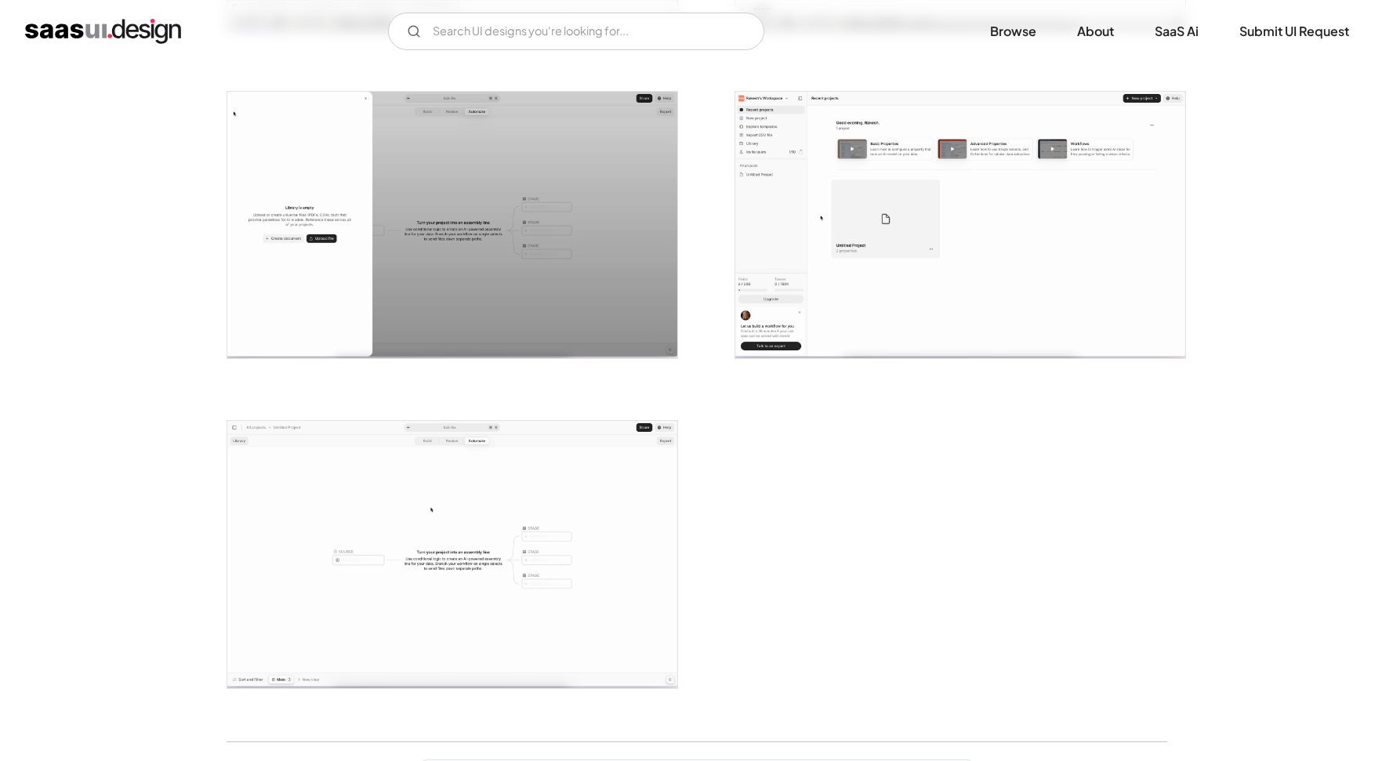
scroll to position [3736, 0]
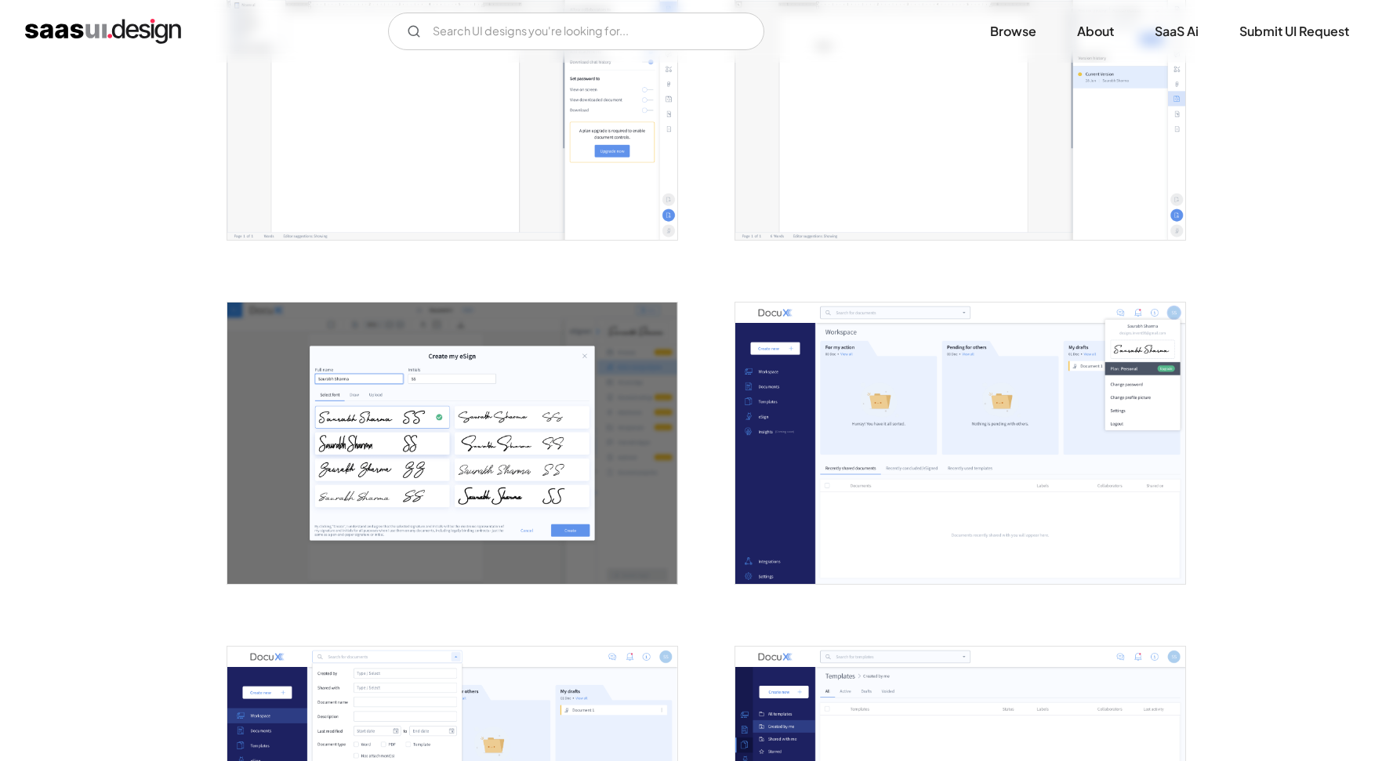
scroll to position [1368, 0]
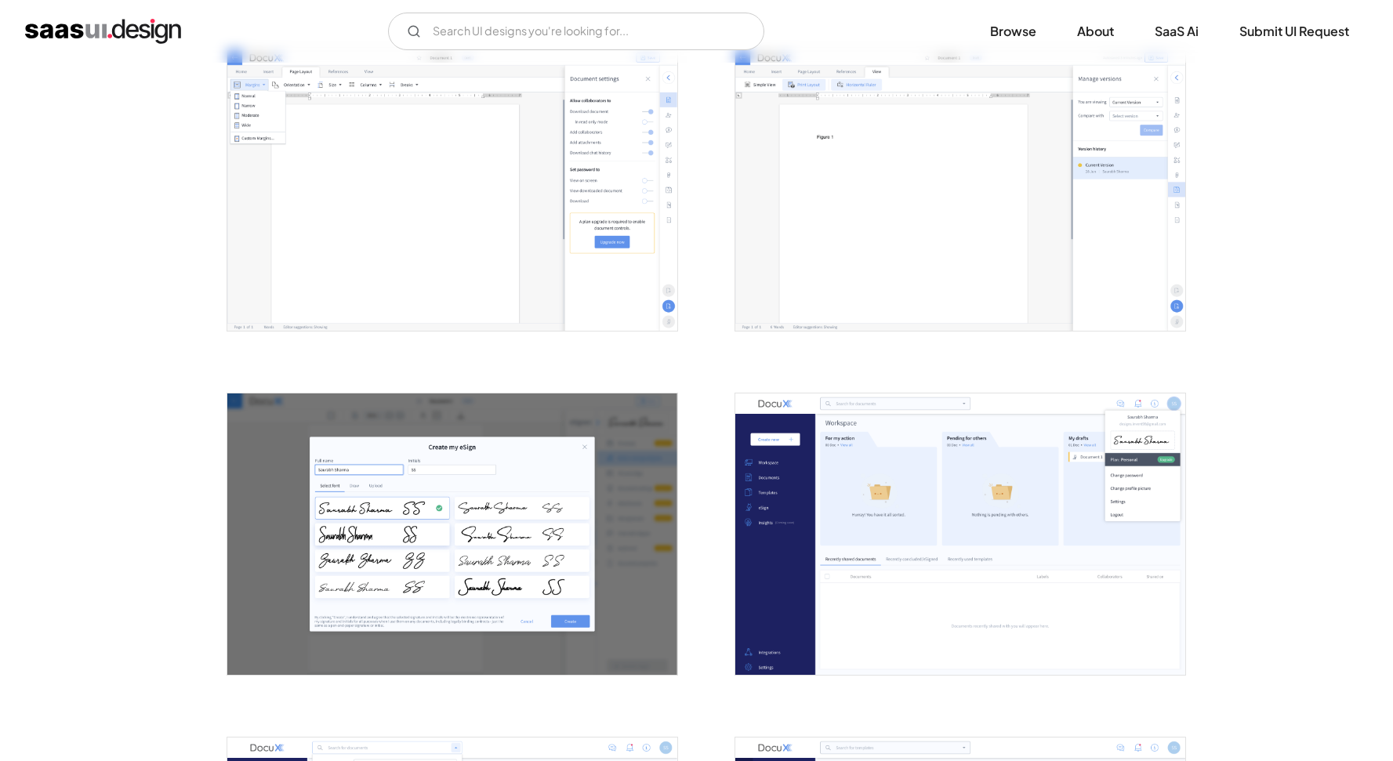
click at [988, 172] on img "open lightbox" at bounding box center [960, 190] width 450 height 281
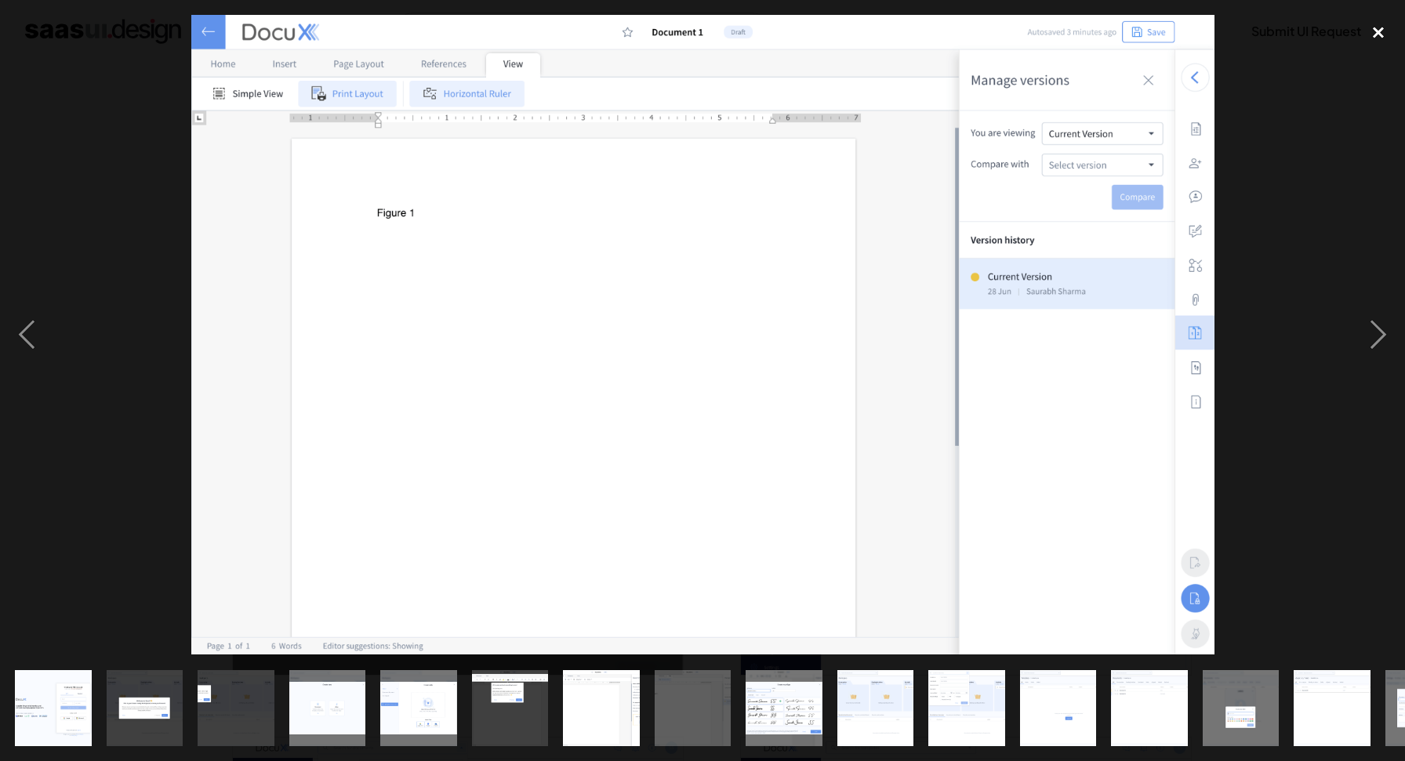
click at [1374, 32] on div "close lightbox" at bounding box center [1378, 32] width 53 height 34
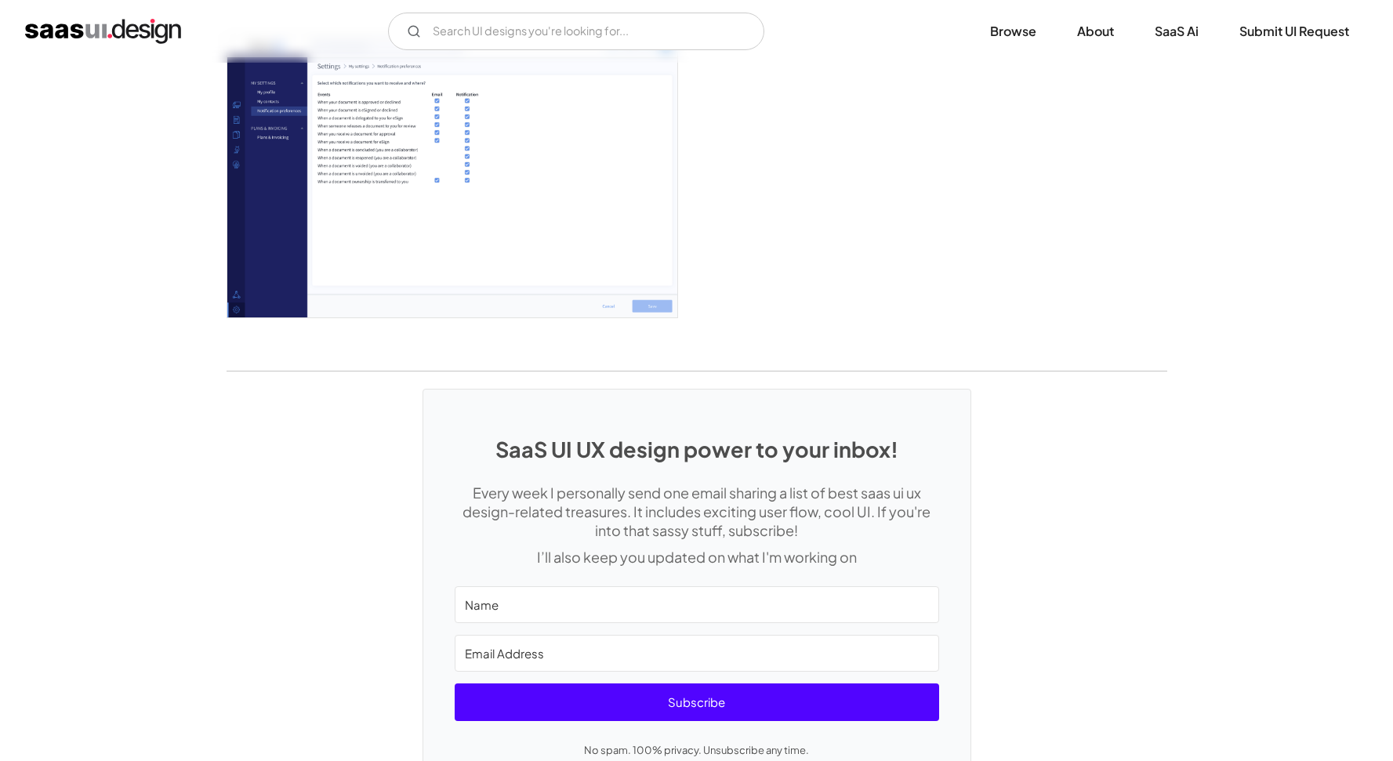
scroll to position [3911, 0]
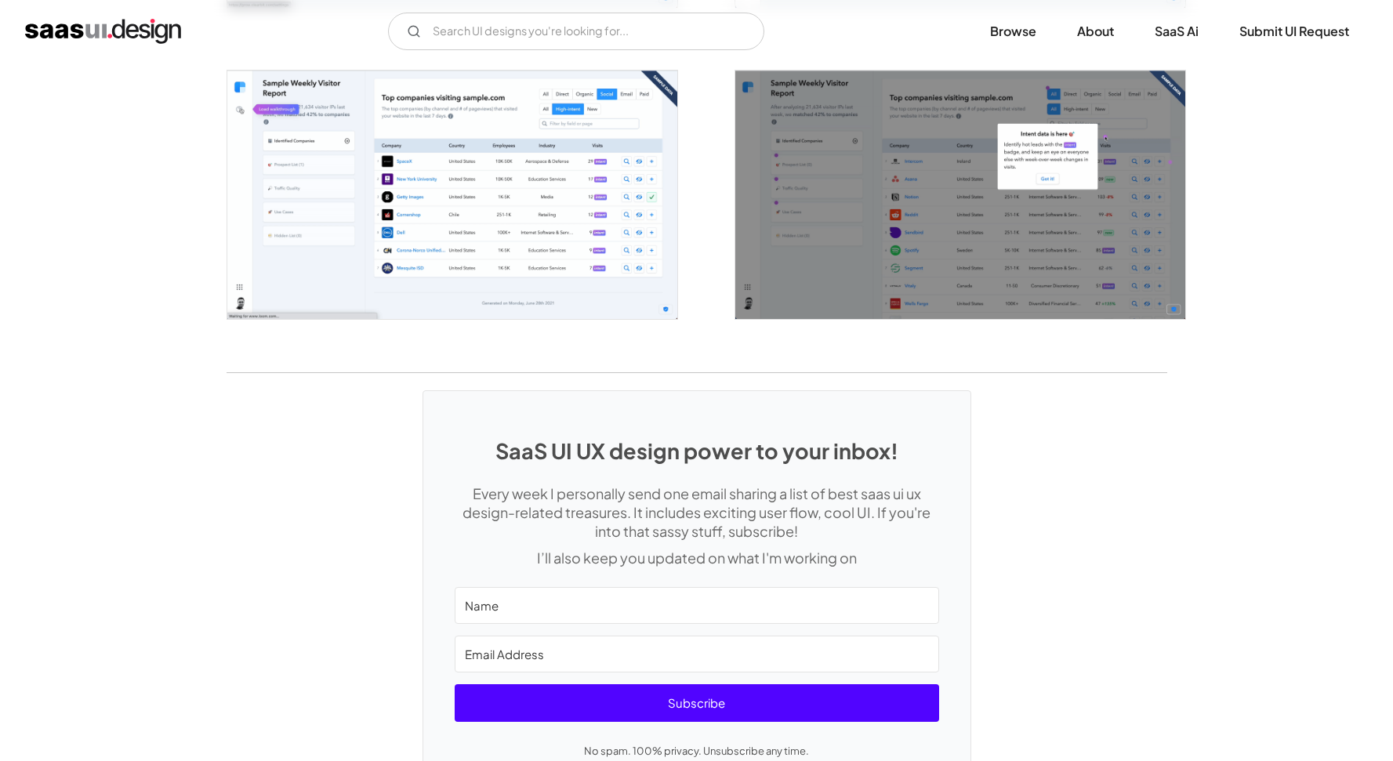
scroll to position [2913, 0]
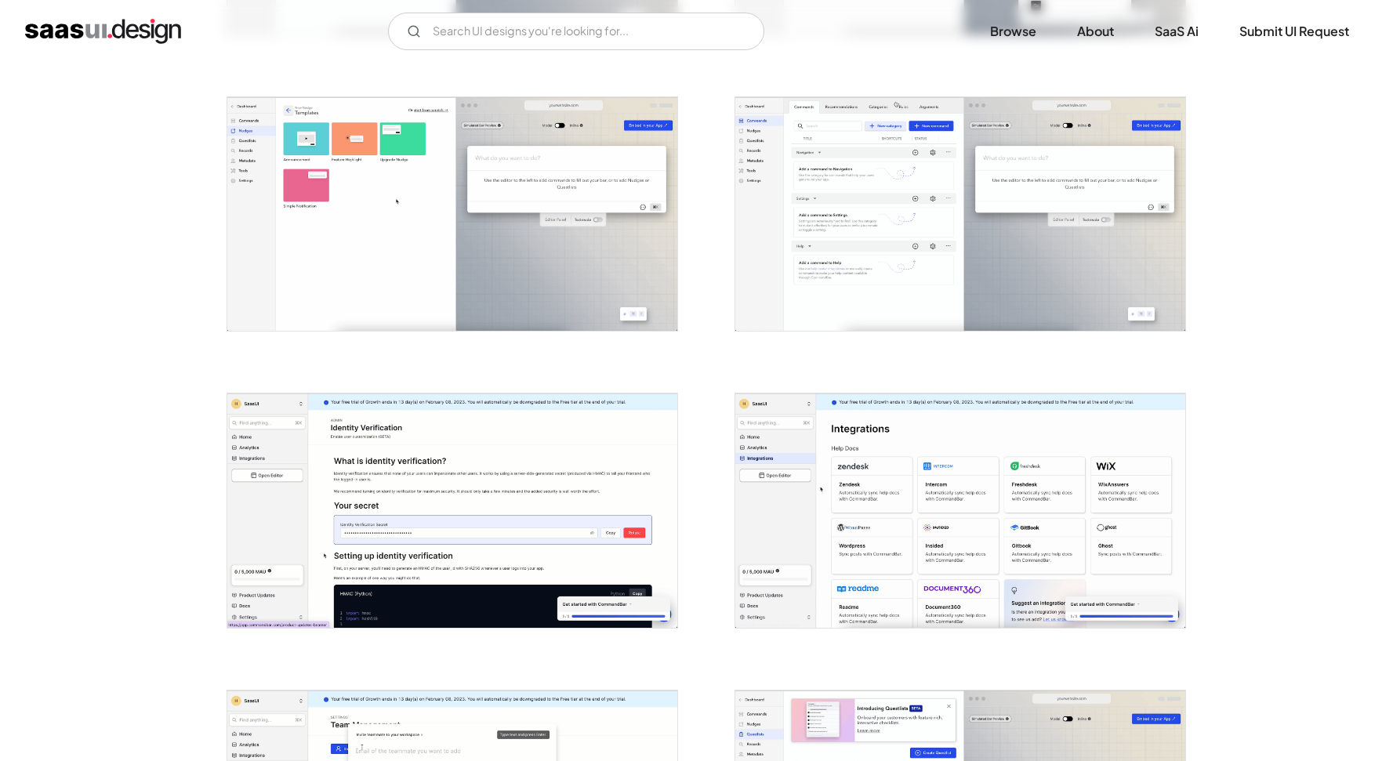
scroll to position [3277, 0]
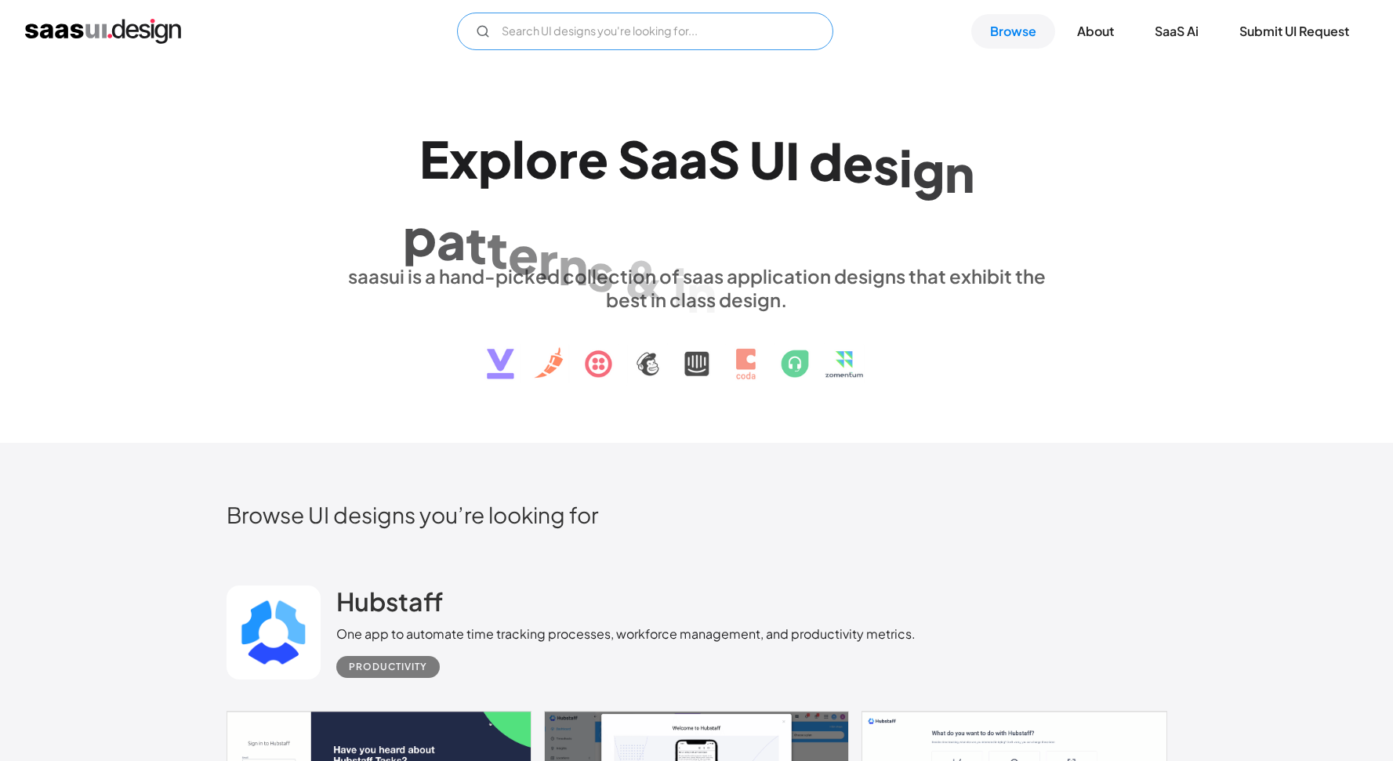
click at [660, 30] on input "Email Form" at bounding box center [645, 32] width 376 height 38
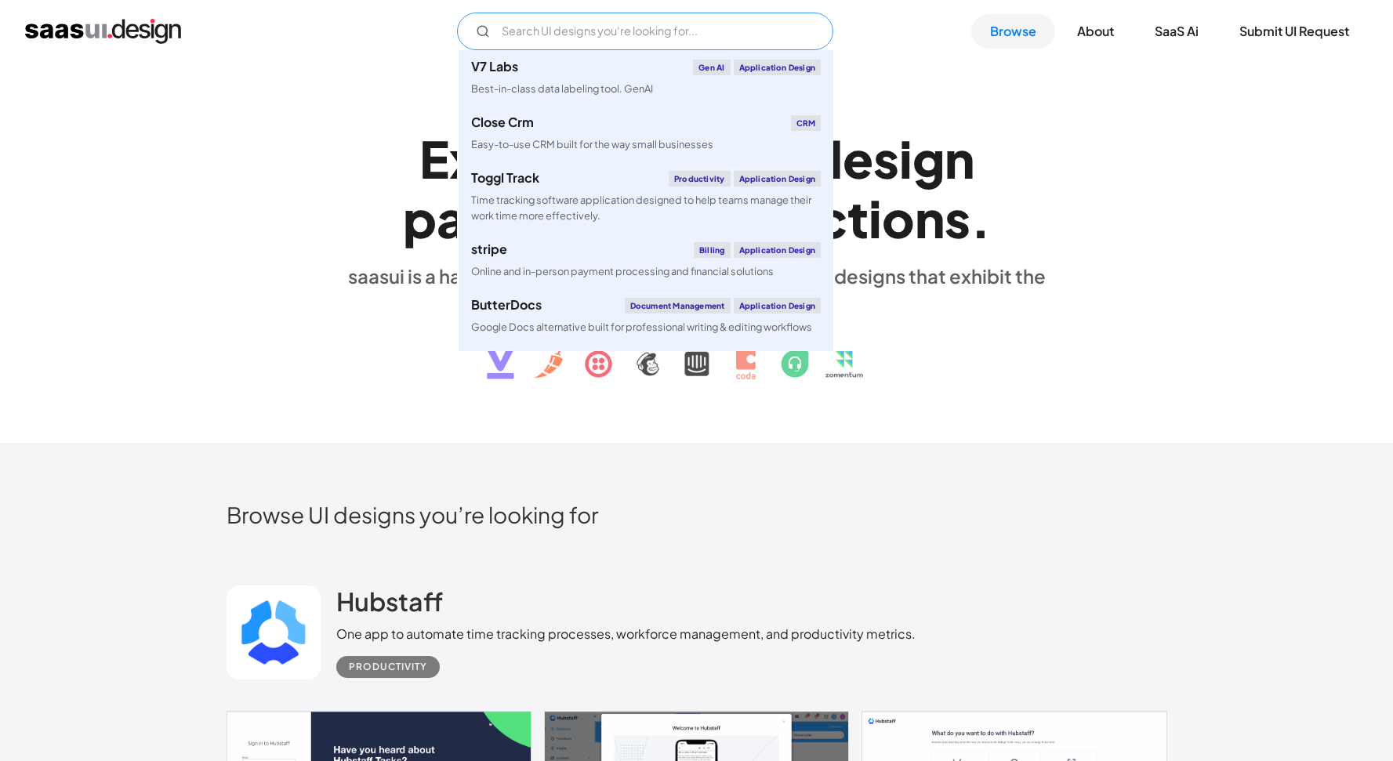
type input "E"
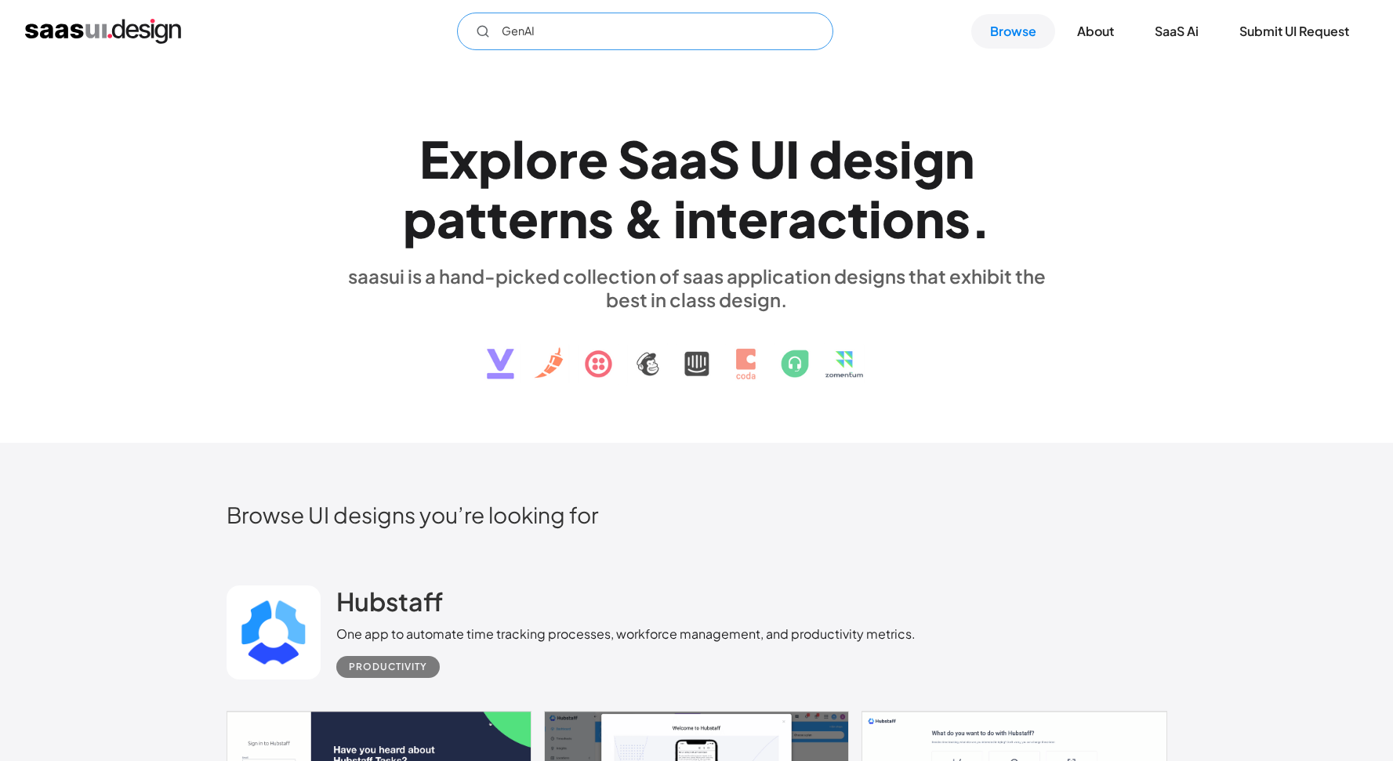
click at [550, 37] on input "GenAI" at bounding box center [645, 32] width 376 height 38
click at [597, 31] on input "GenAI" at bounding box center [645, 32] width 376 height 38
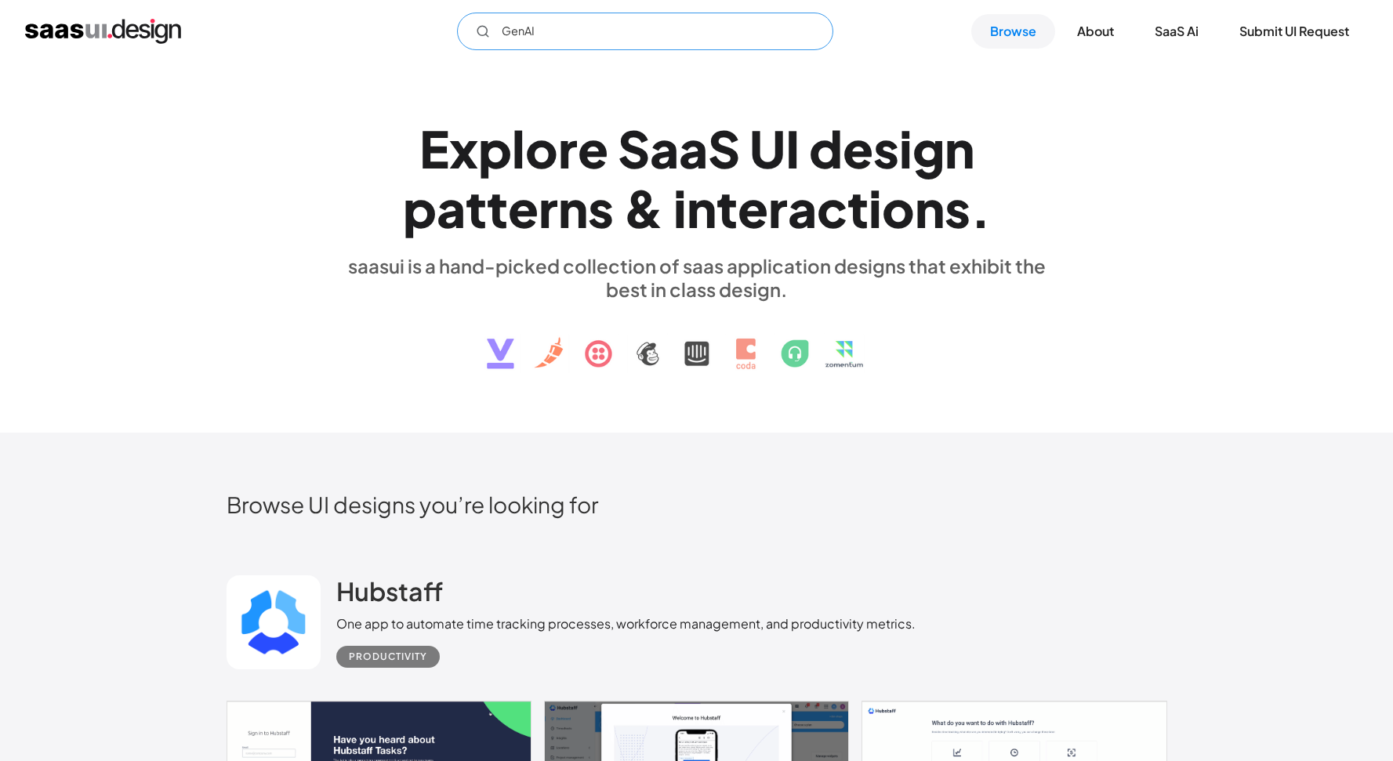
type input "GenAI"
click at [425, 204] on div "p" at bounding box center [420, 208] width 34 height 60
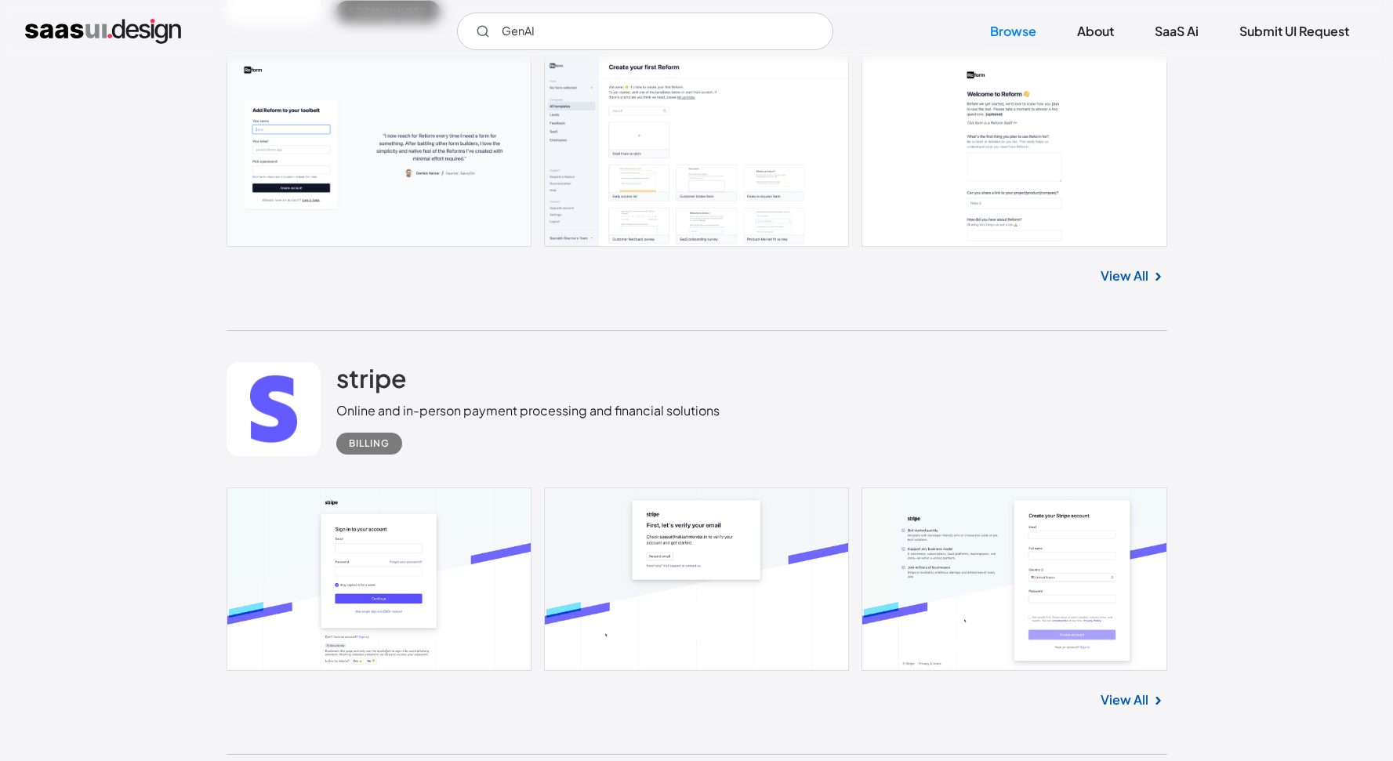
scroll to position [1776, 0]
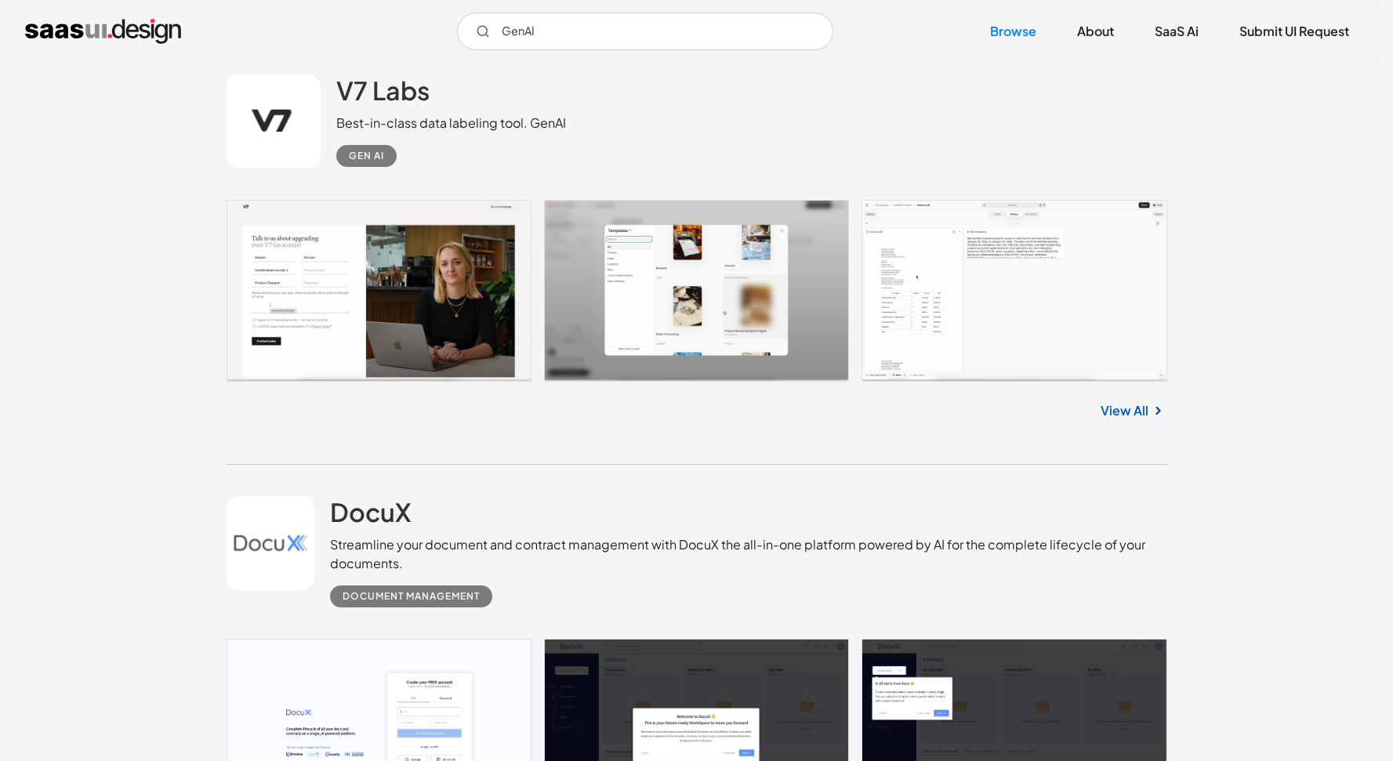
click at [365, 151] on div "Gen AI" at bounding box center [366, 156] width 35 height 19
click at [372, 114] on link "V7 Labs" at bounding box center [382, 93] width 93 height 39
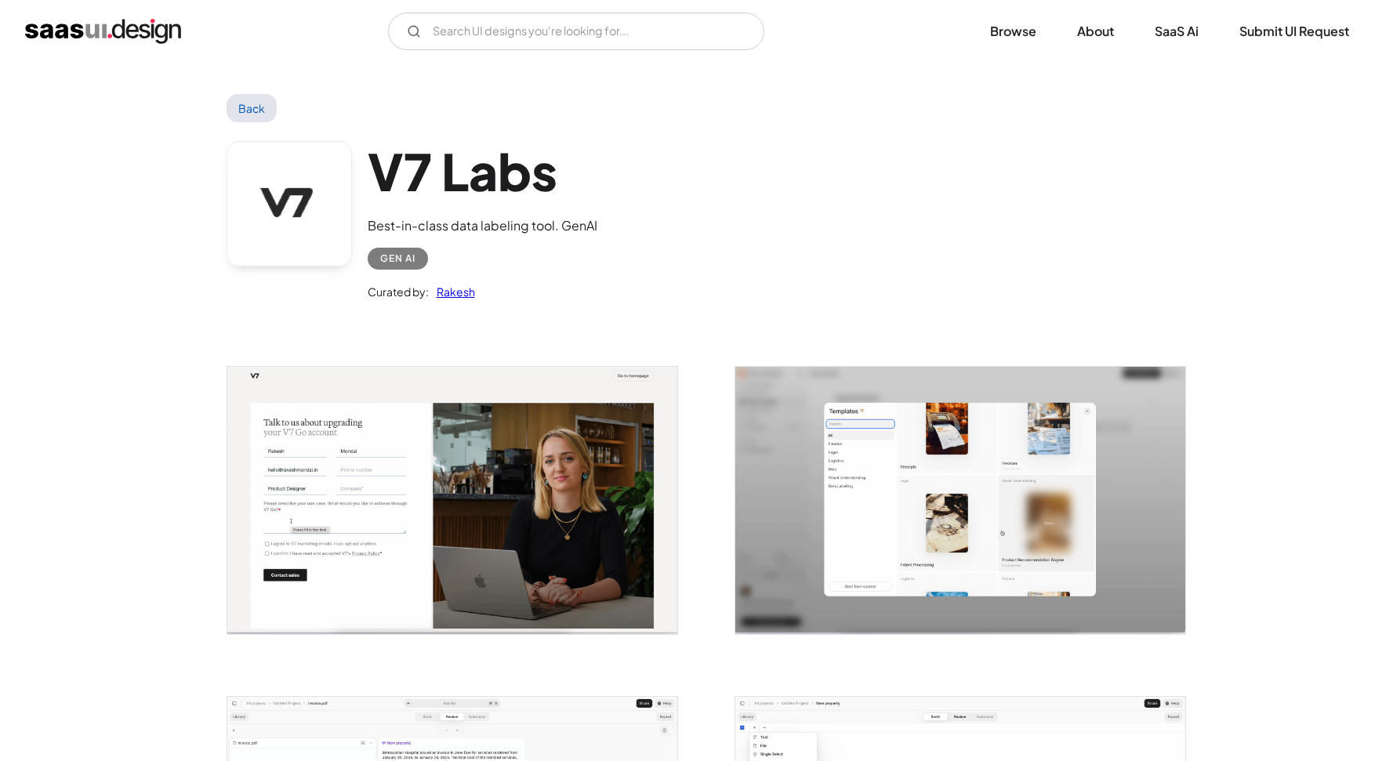
click at [409, 264] on div "Gen AI" at bounding box center [397, 258] width 35 height 19
click at [408, 264] on div "Gen AI" at bounding box center [397, 258] width 35 height 19
click at [397, 273] on div "Curated by: [PERSON_NAME]" at bounding box center [483, 285] width 230 height 31
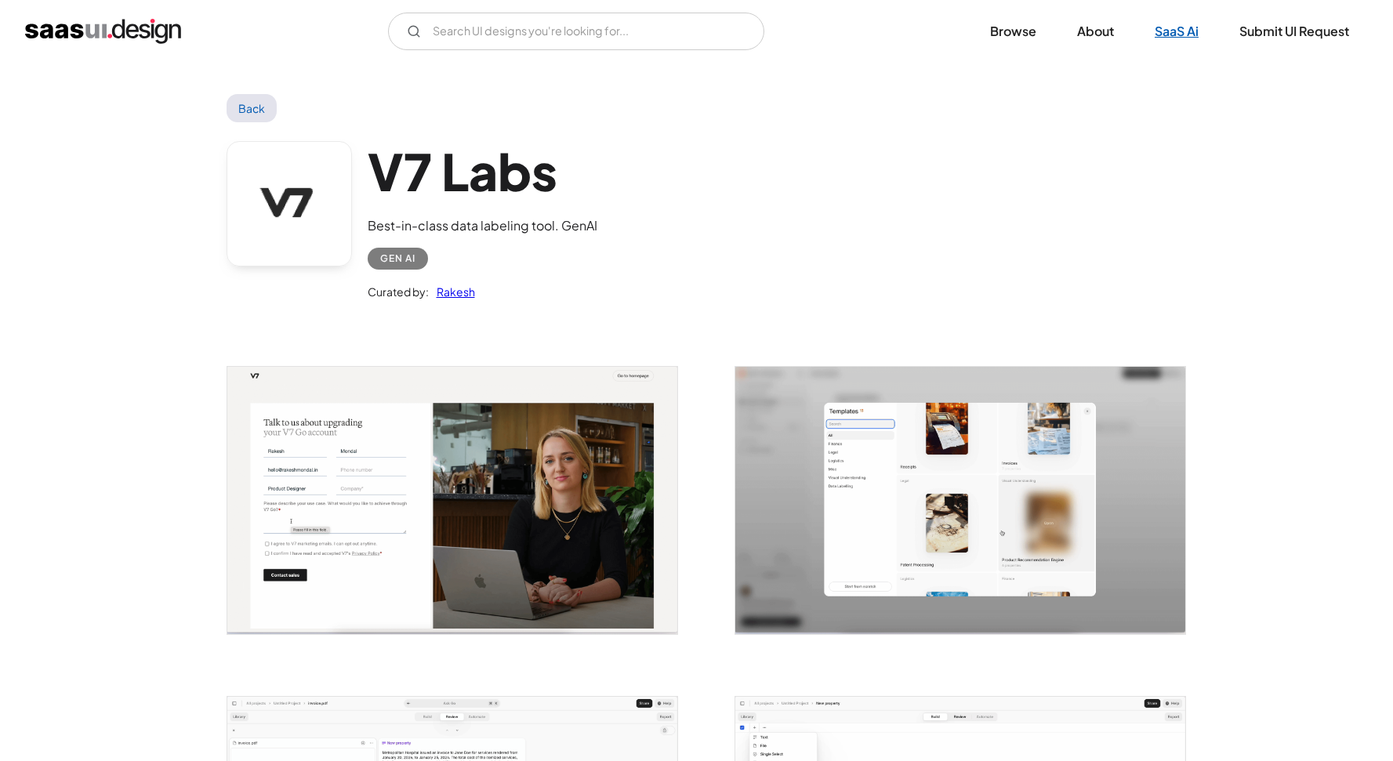
click at [1165, 32] on link "SaaS Ai" at bounding box center [1177, 31] width 82 height 34
click at [1005, 26] on link "Browse" at bounding box center [1013, 31] width 84 height 34
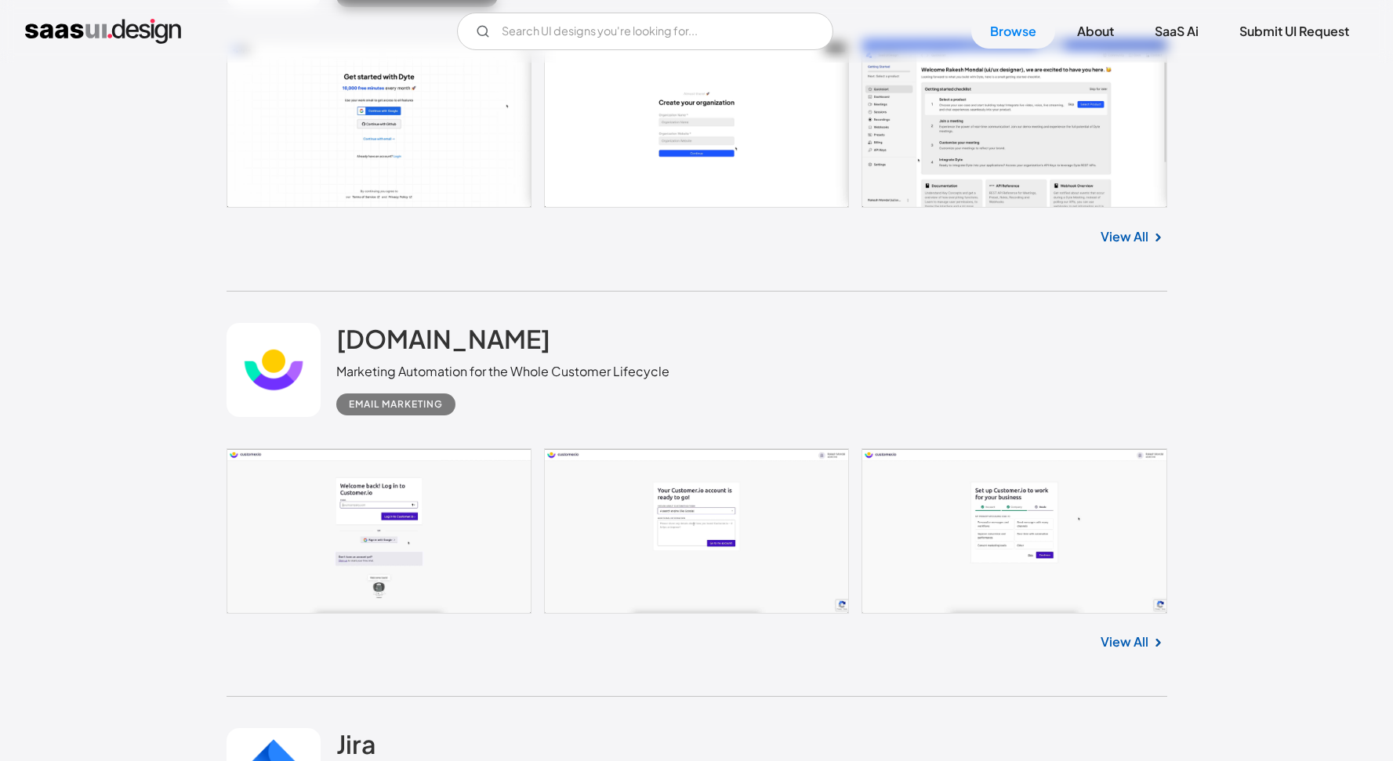
scroll to position [4506, 0]
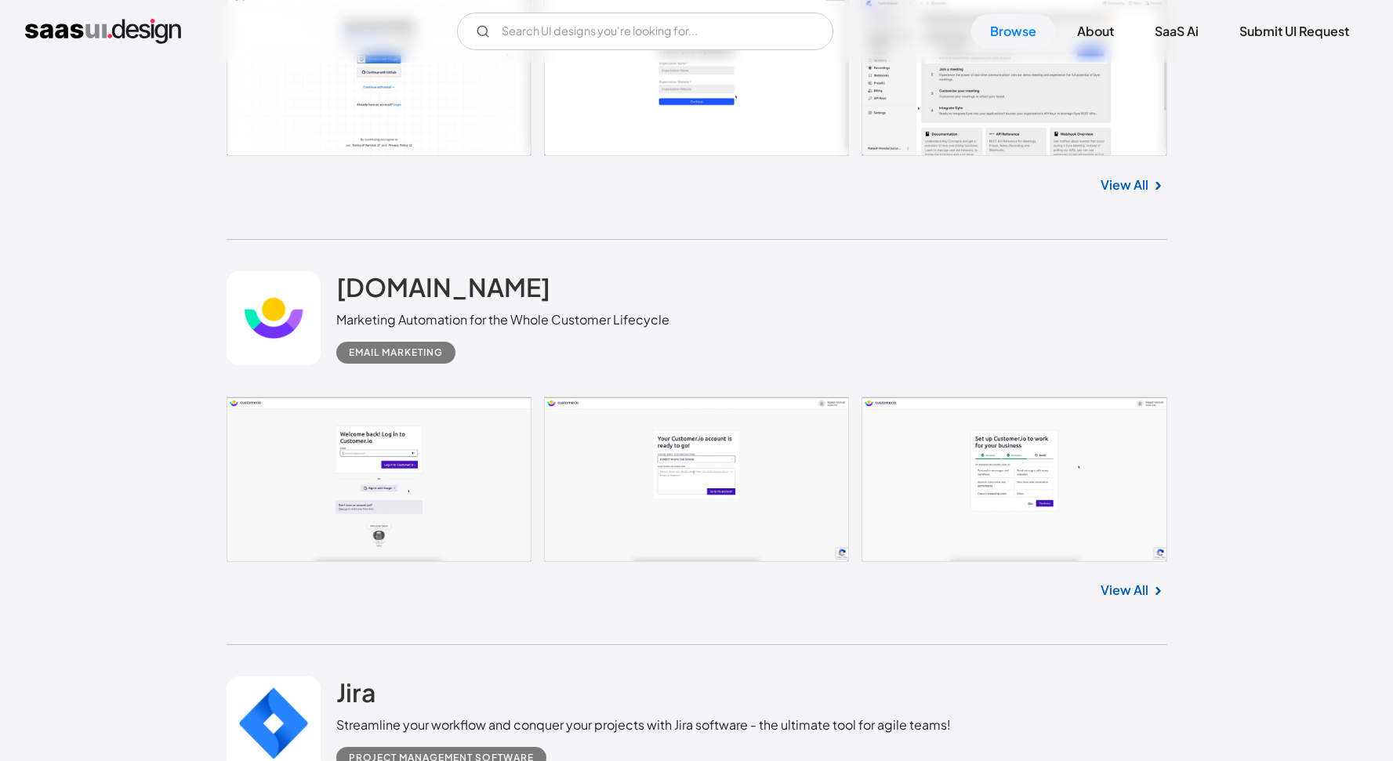
click at [1145, 593] on link "View All" at bounding box center [1125, 590] width 48 height 19
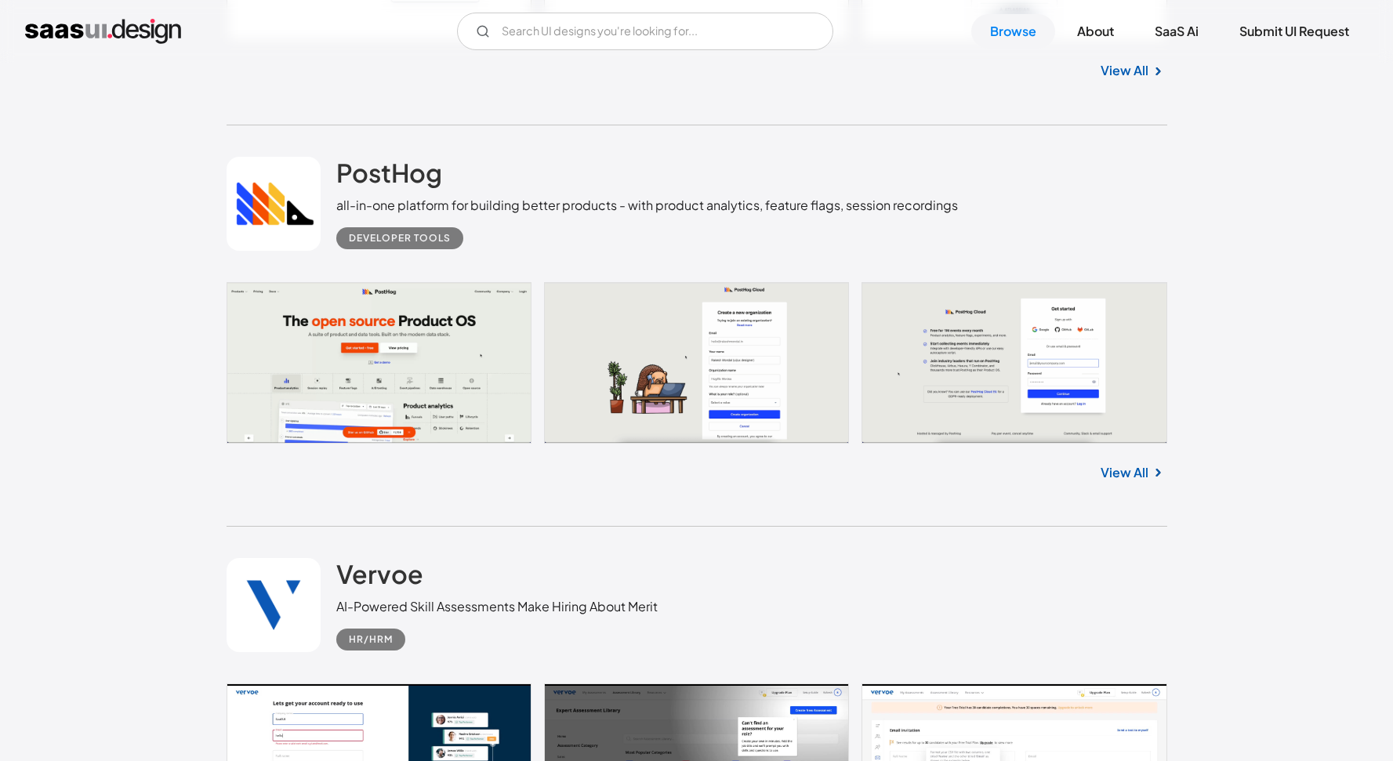
scroll to position [5699, 0]
